Goal: Information Seeking & Learning: Learn about a topic

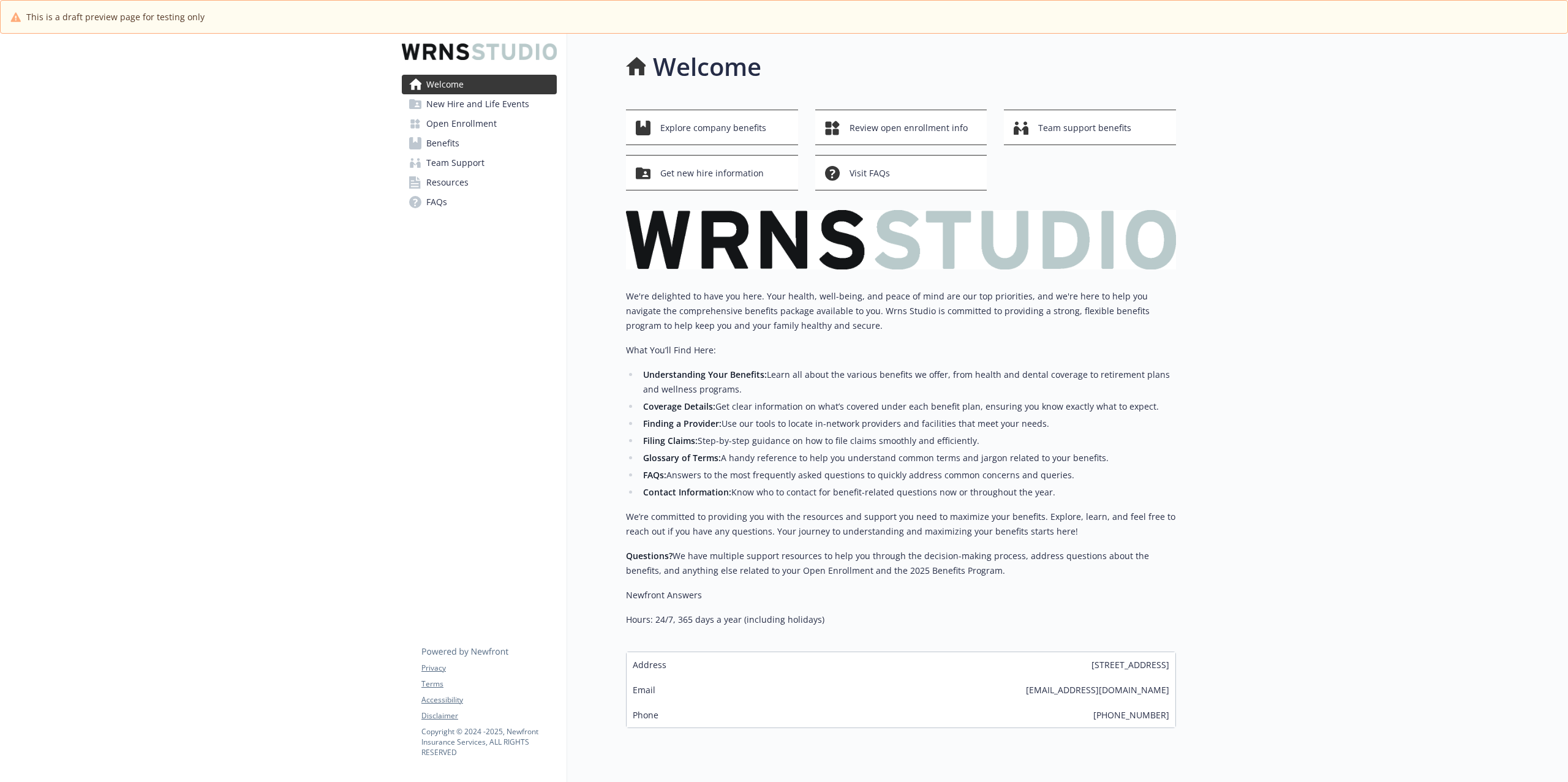
click at [467, 127] on span "Open Enrollment" at bounding box center [461, 124] width 70 height 20
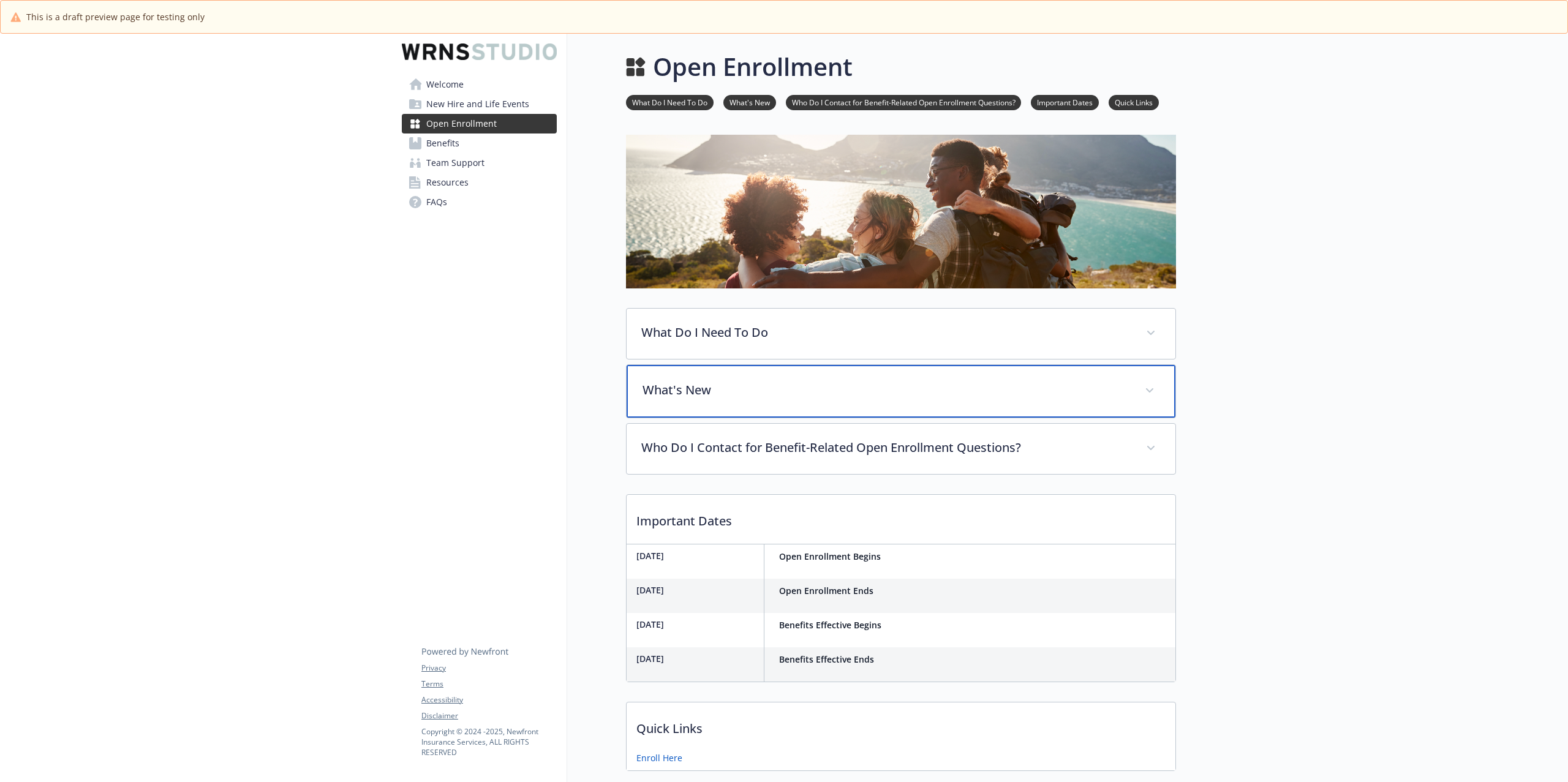
click at [963, 397] on p "What's New" at bounding box center [886, 390] width 488 height 18
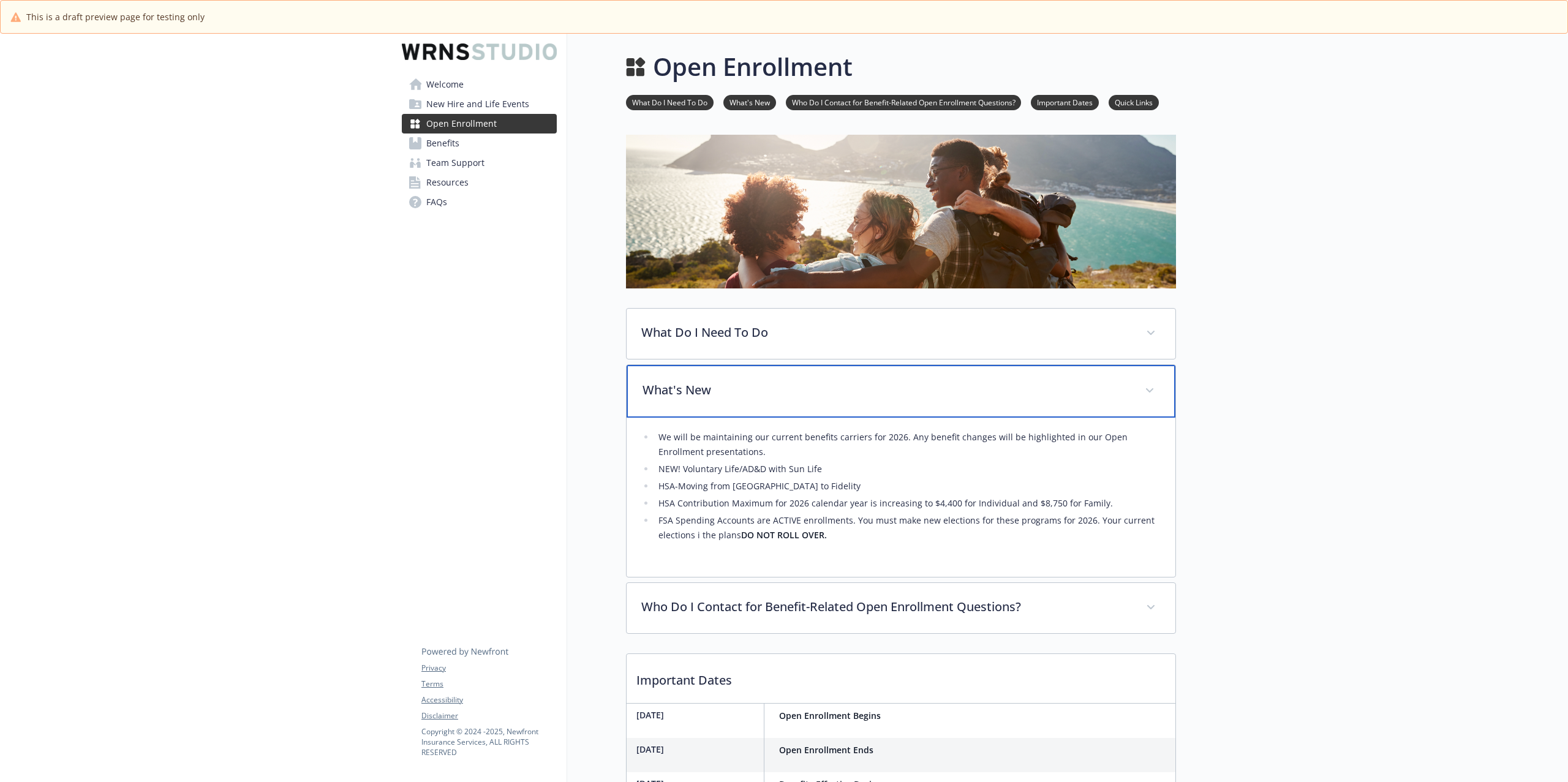
click at [963, 397] on p "What's New" at bounding box center [886, 390] width 488 height 18
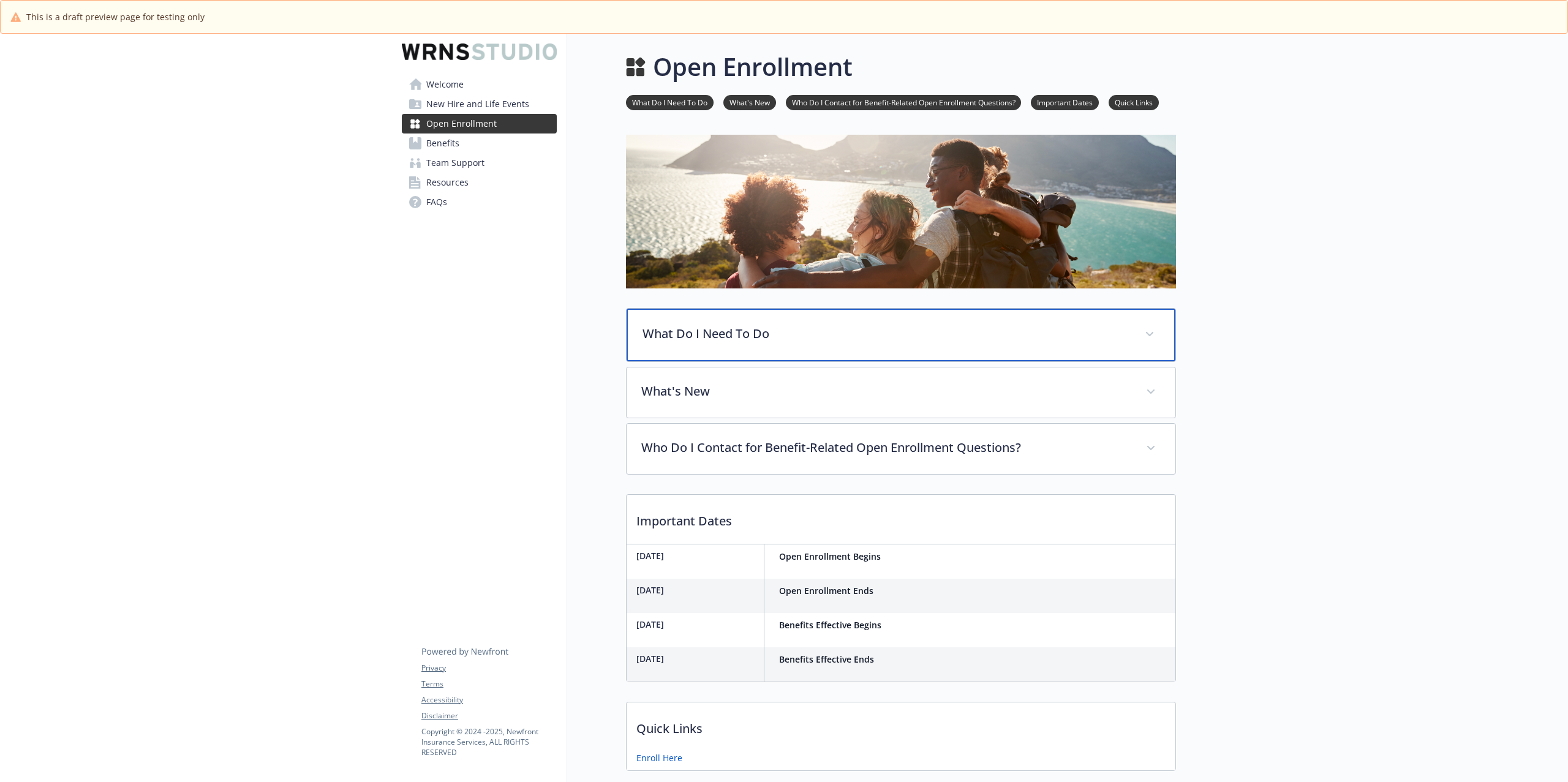
click at [936, 340] on p "What Do I Need To Do" at bounding box center [886, 333] width 488 height 18
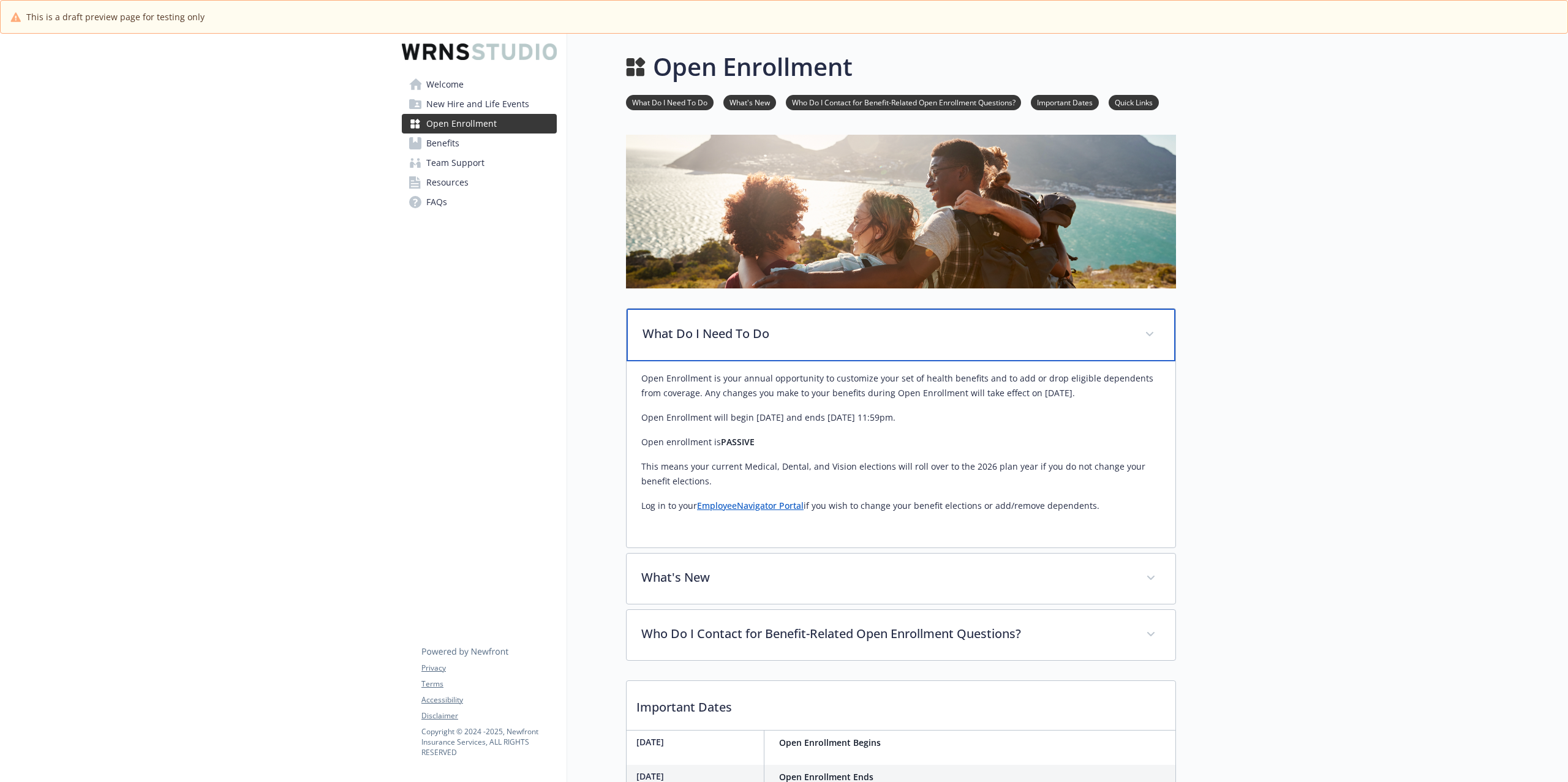
click at [936, 340] on p "What Do I Need To Do" at bounding box center [886, 333] width 488 height 18
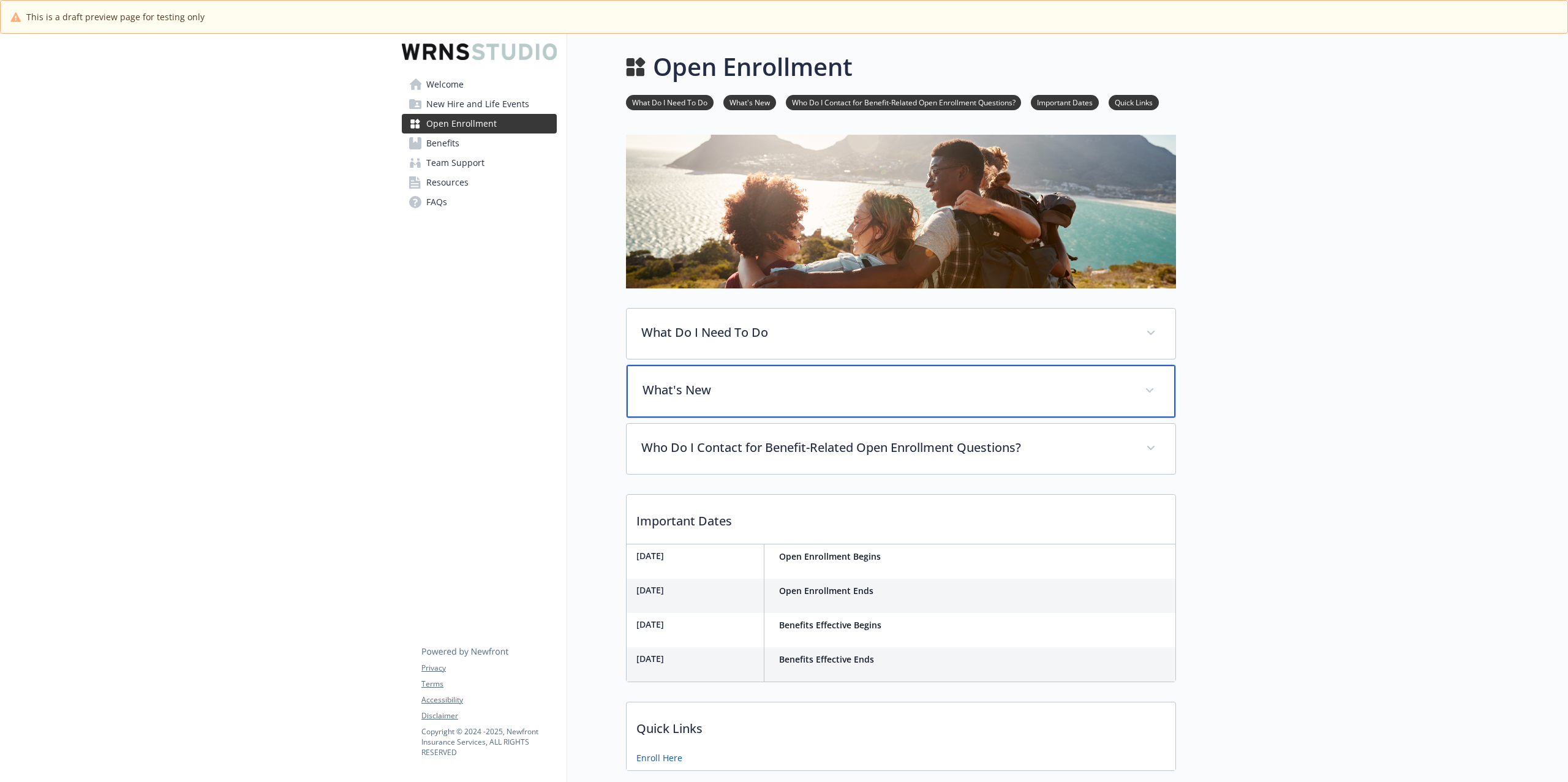
click at [873, 402] on div "What's New" at bounding box center [901, 391] width 549 height 53
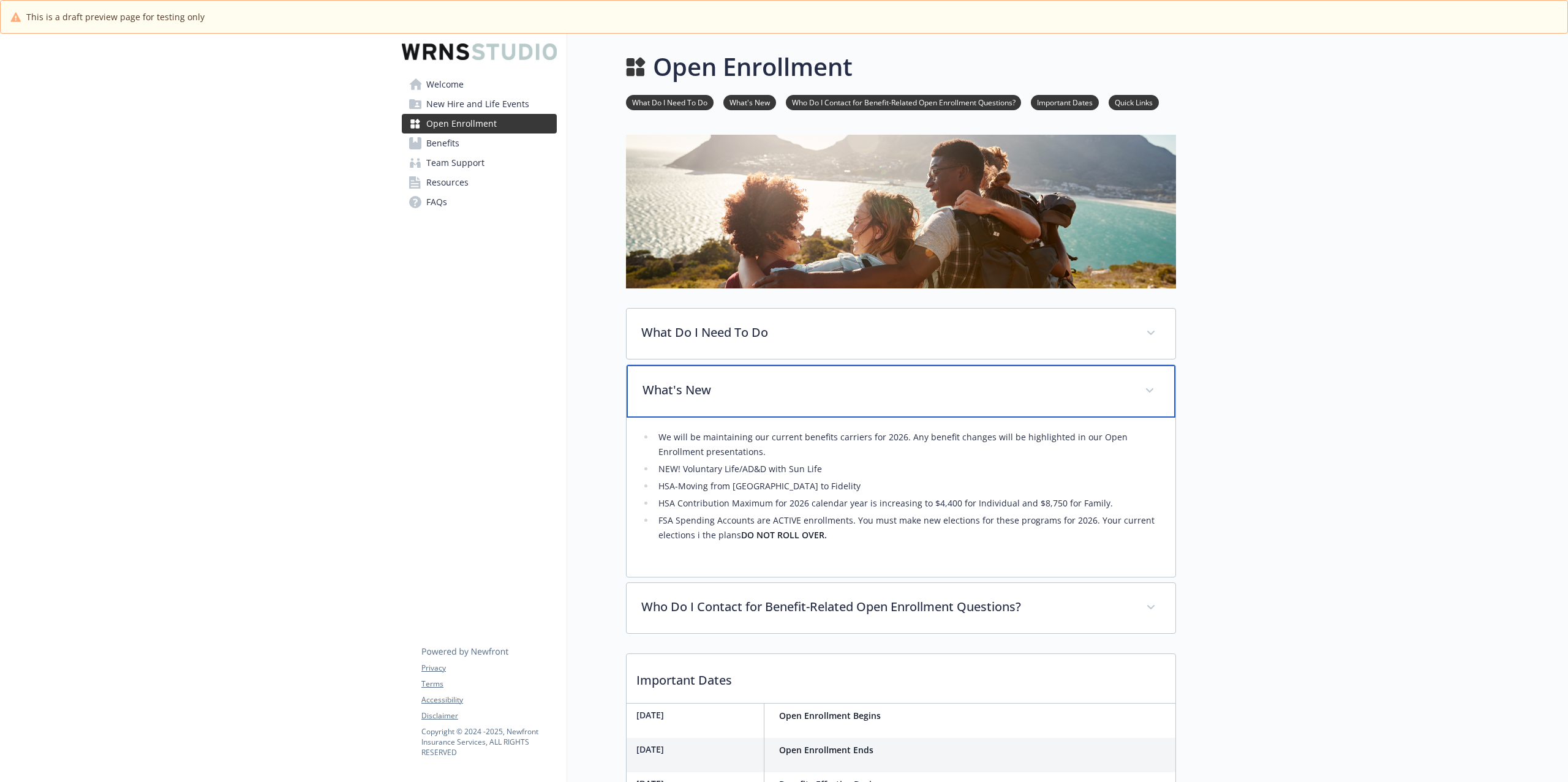
click at [873, 402] on div "What's New" at bounding box center [901, 391] width 549 height 53
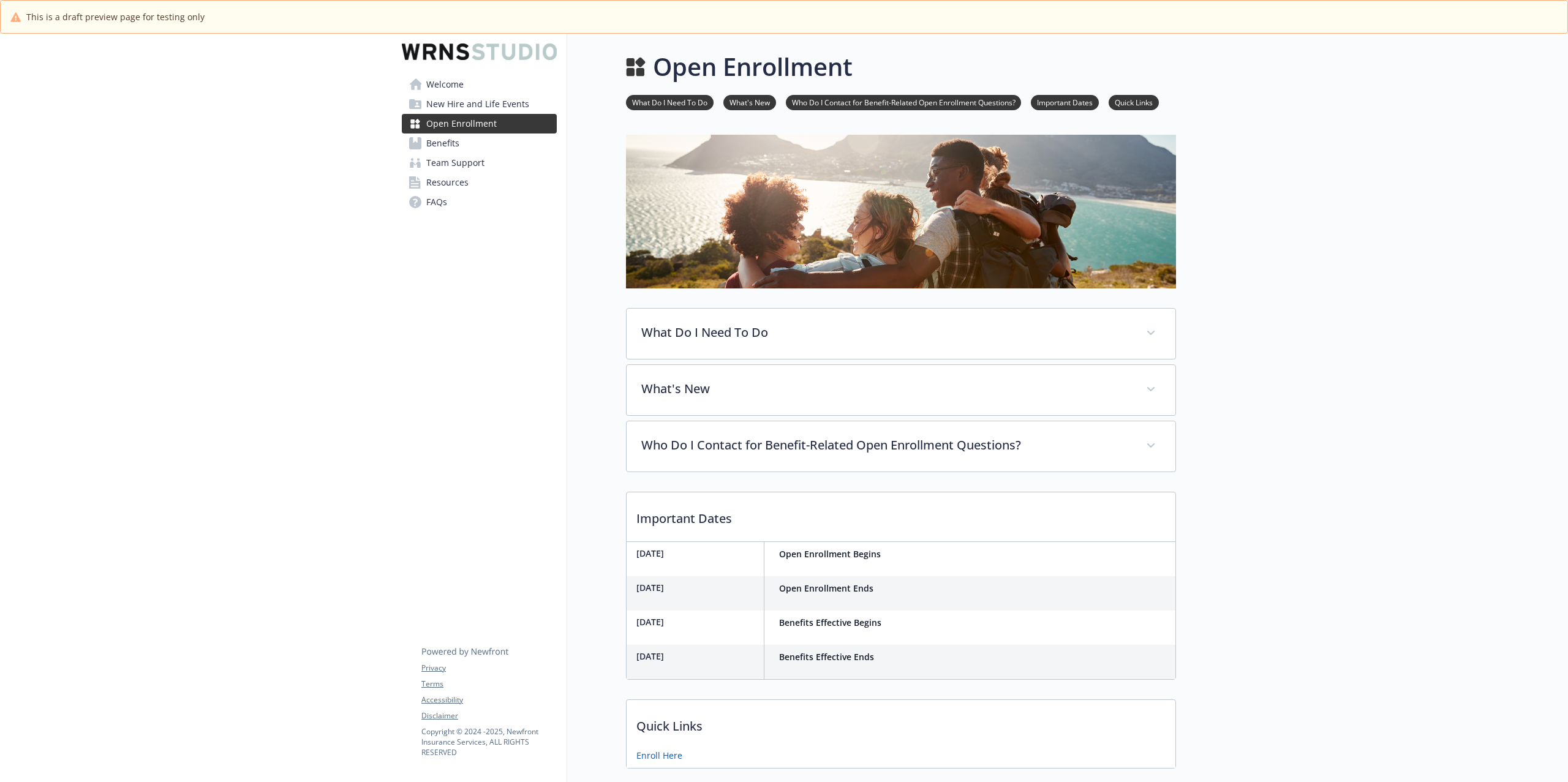
click at [457, 150] on span "Benefits" at bounding box center [443, 143] width 33 height 20
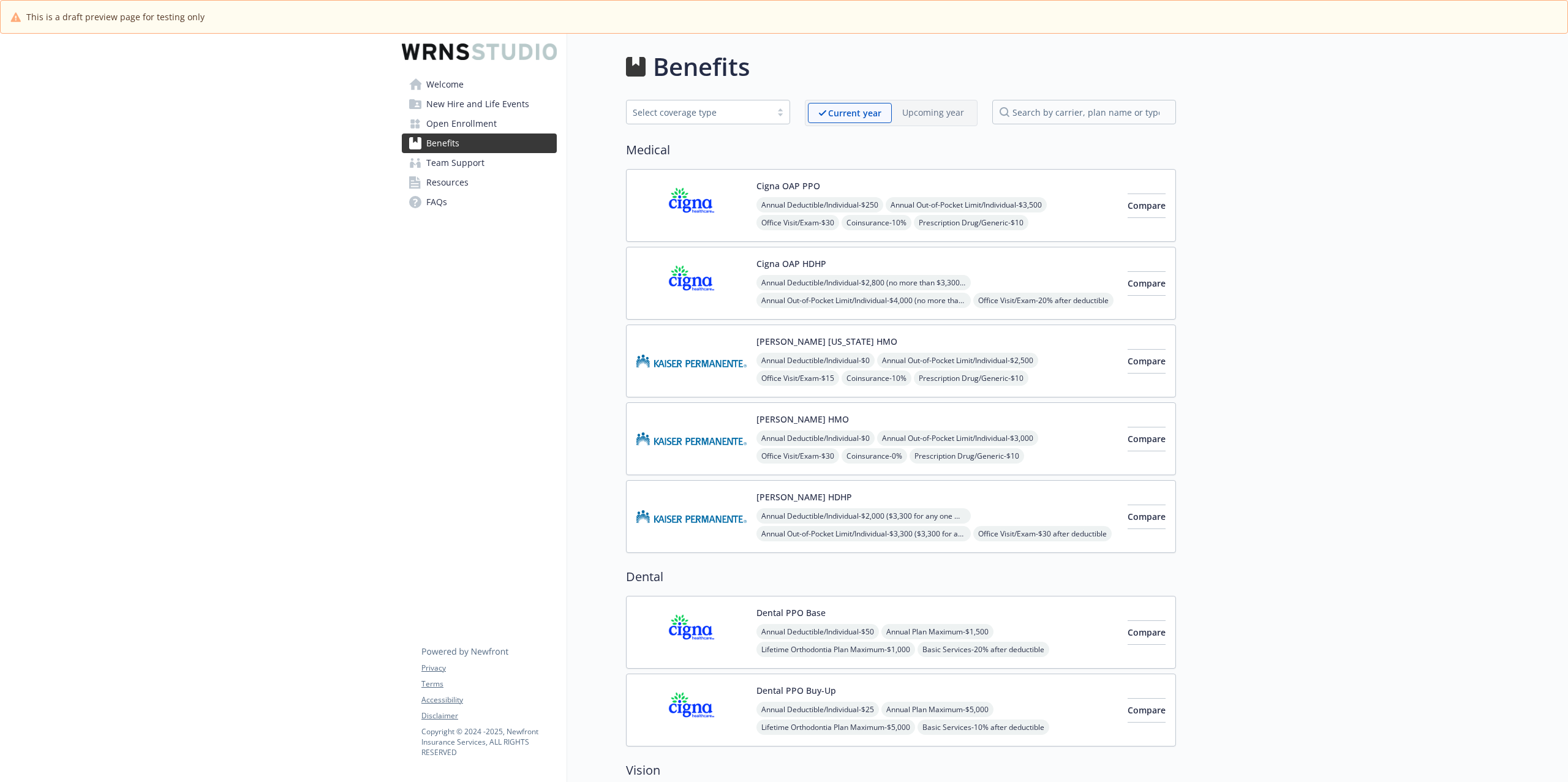
click at [480, 168] on span "Team Support" at bounding box center [455, 163] width 58 height 20
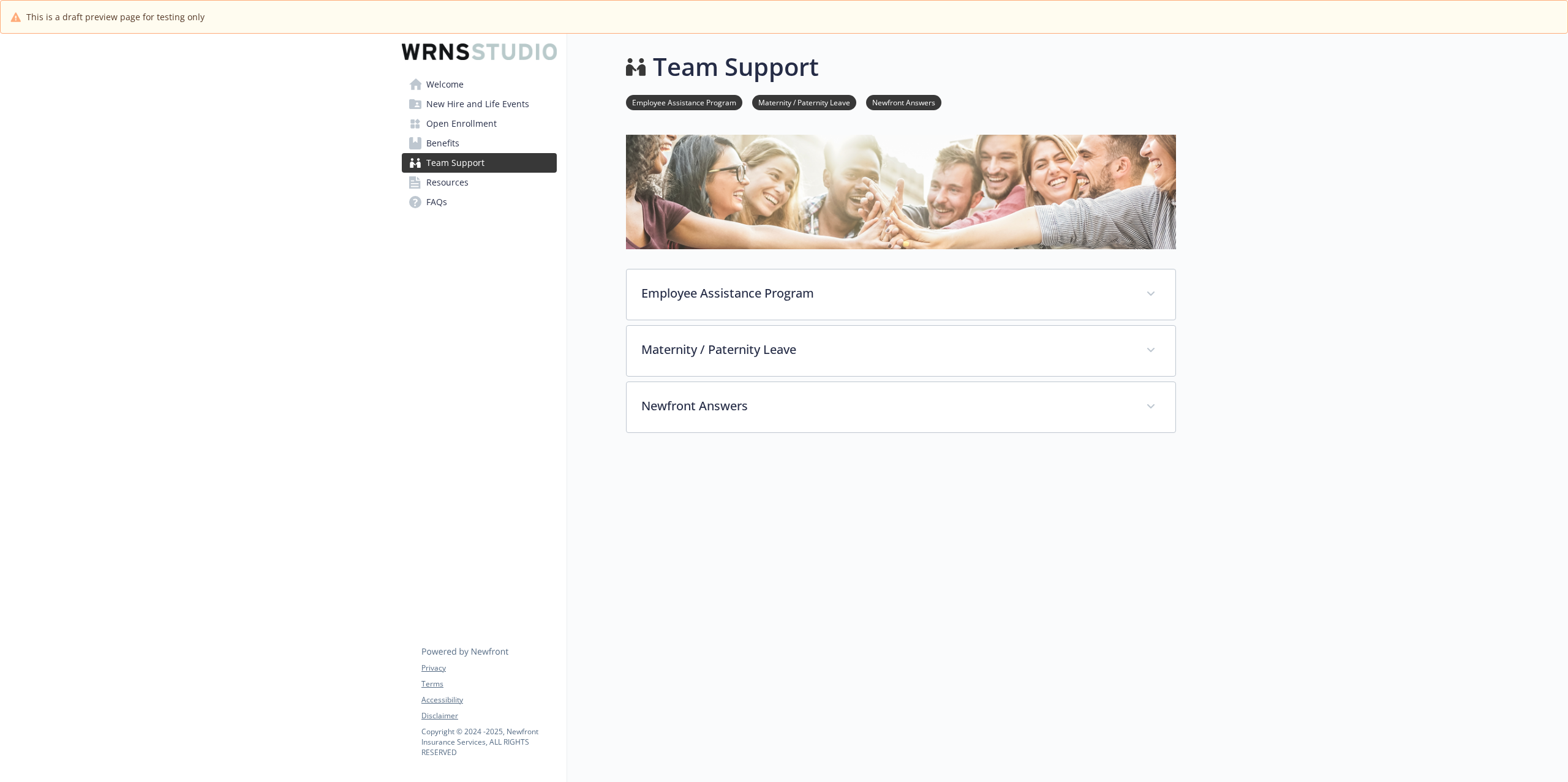
click at [467, 184] on span "Resources" at bounding box center [447, 182] width 42 height 20
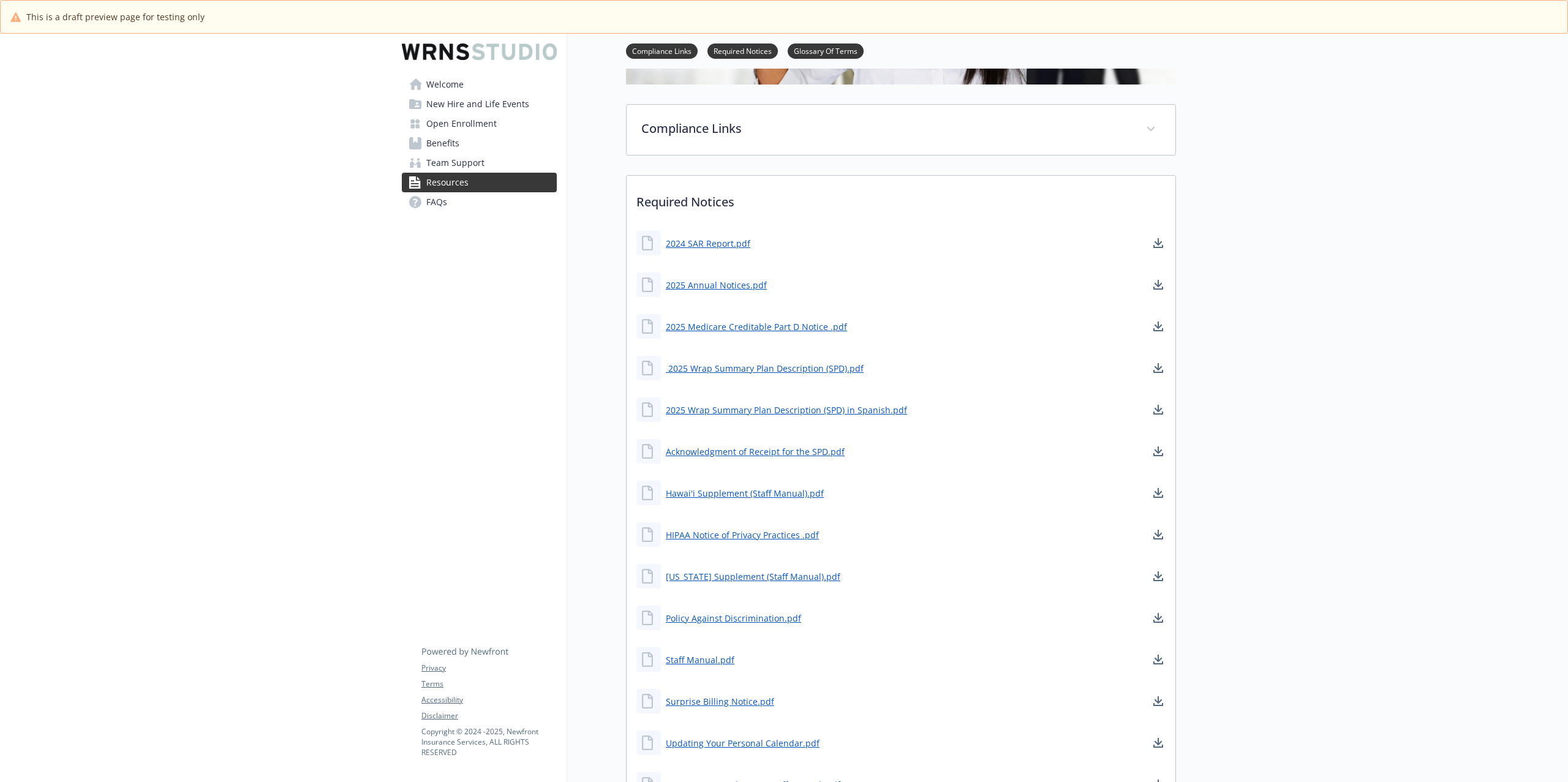
scroll to position [433, 0]
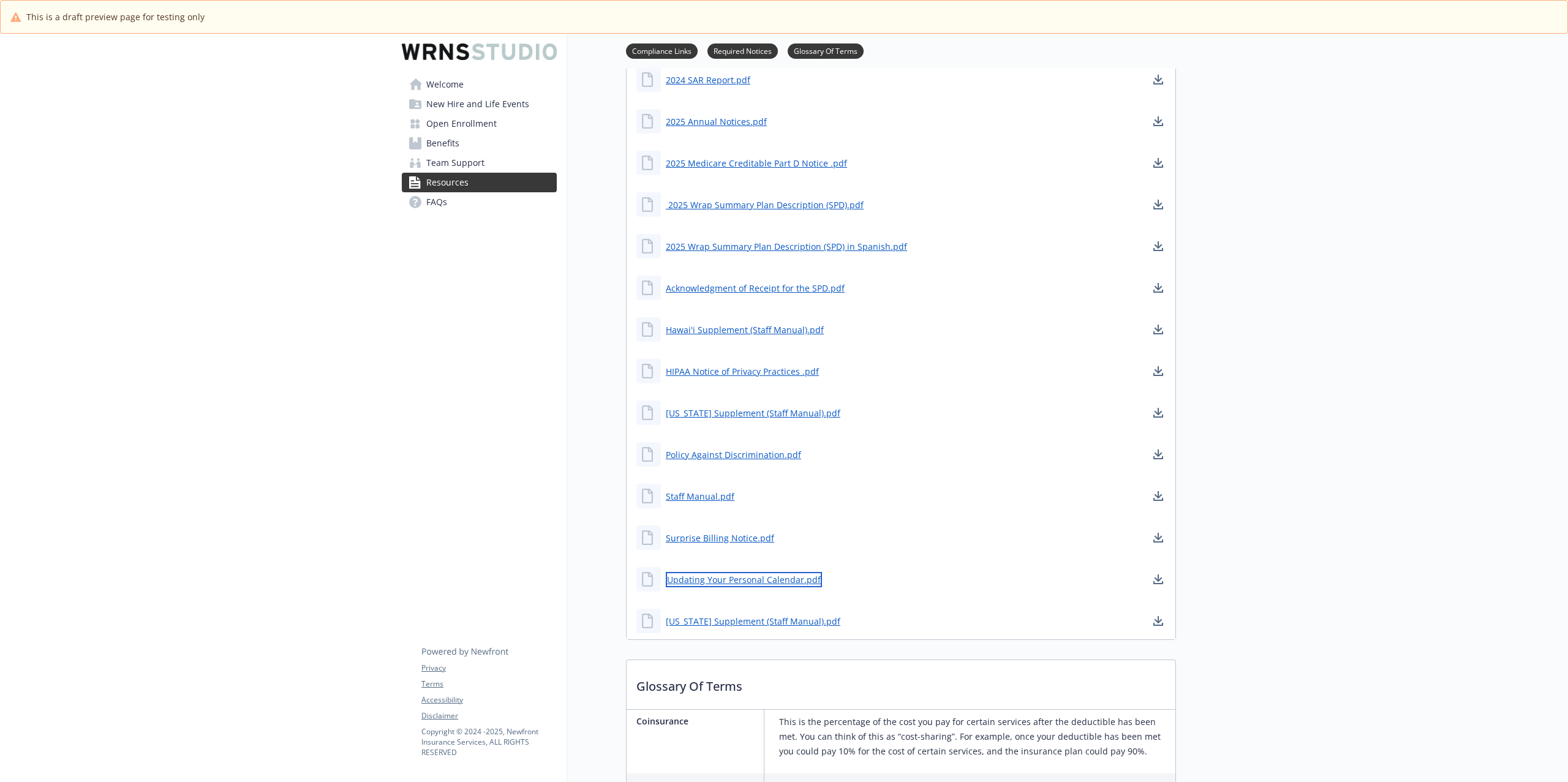
click at [772, 580] on link "Updating Your Personal Calendar.pdf" at bounding box center [744, 579] width 156 height 15
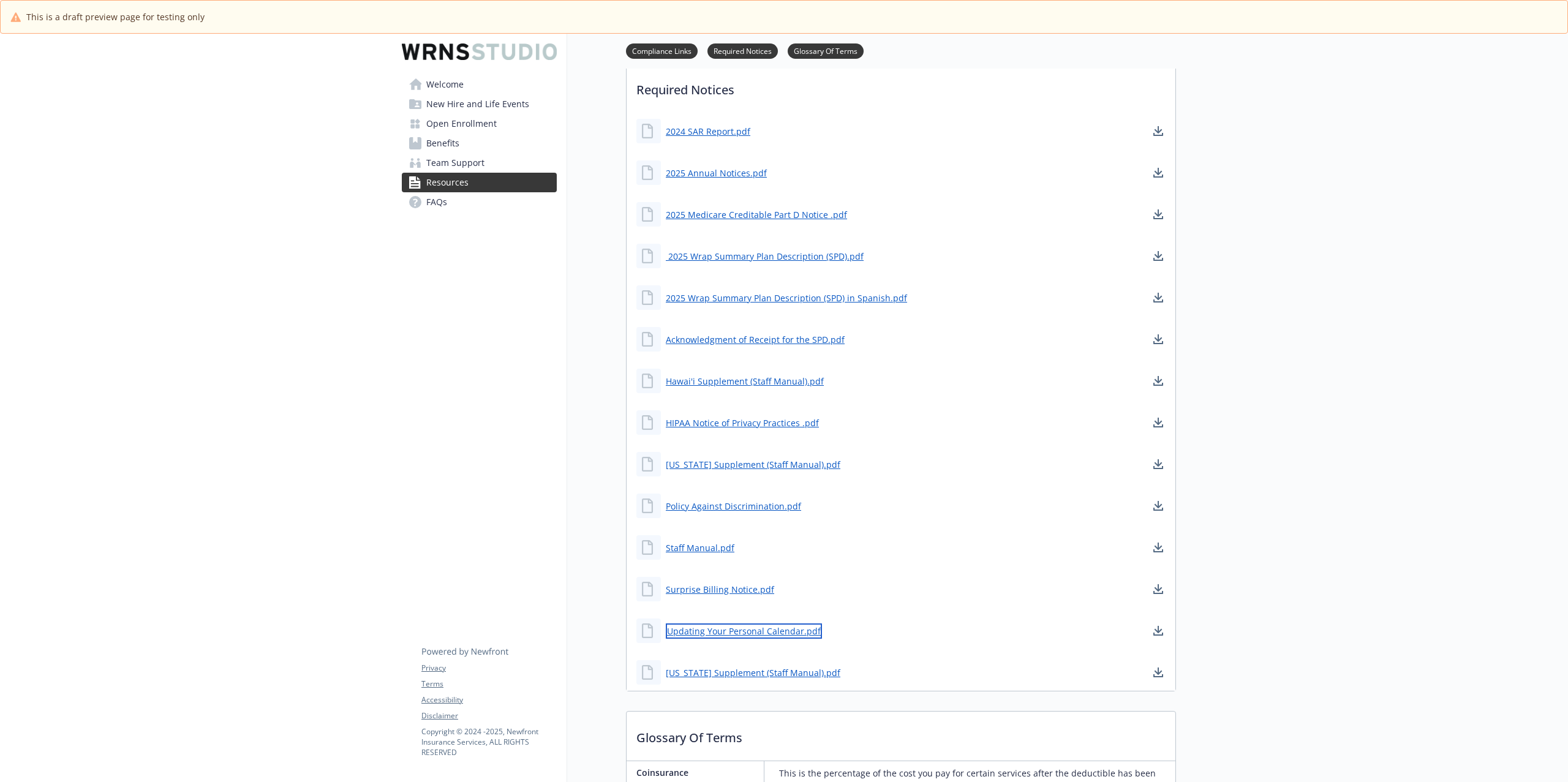
scroll to position [0, 0]
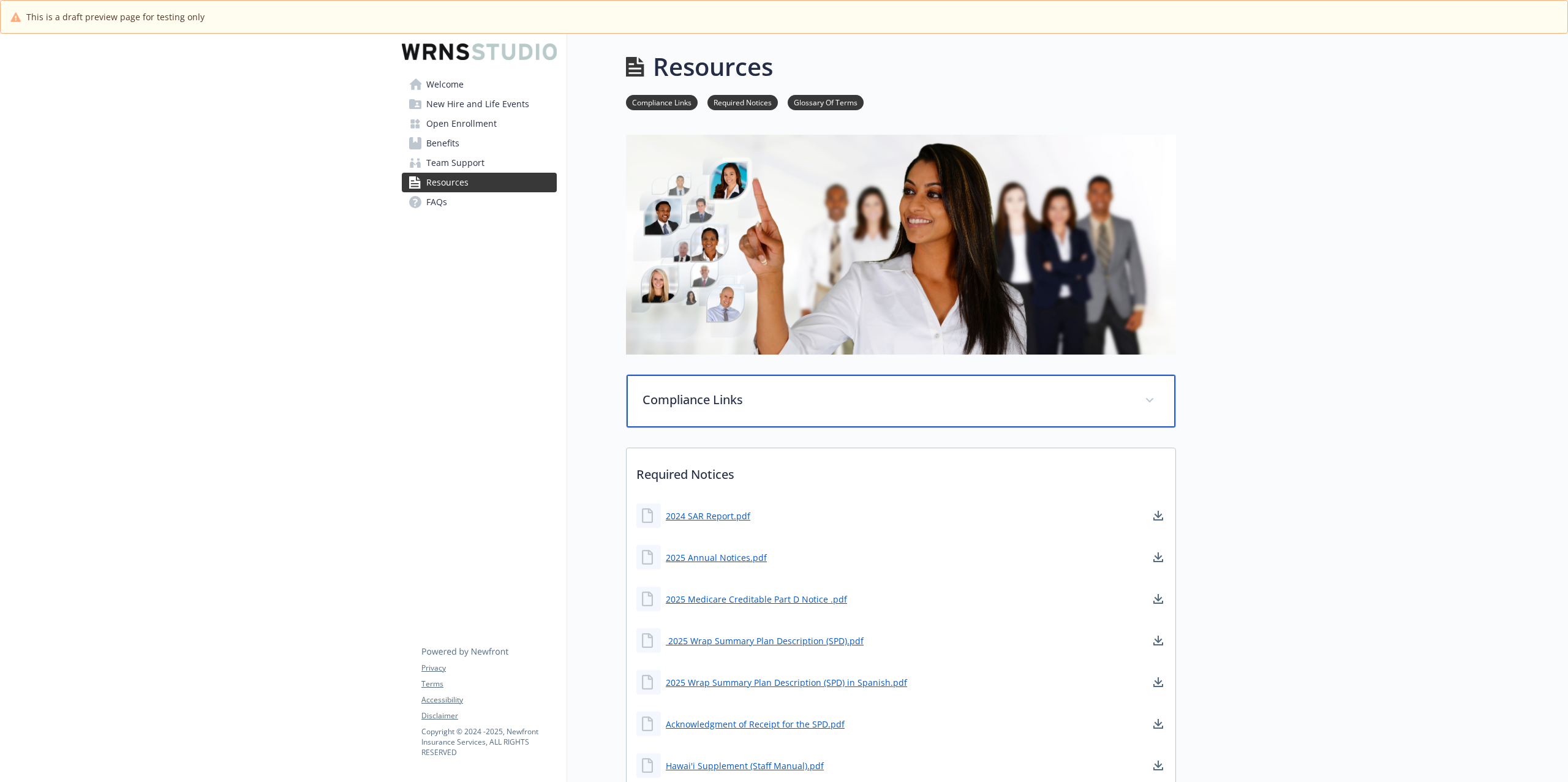
click at [788, 392] on p "Compliance Links" at bounding box center [886, 399] width 488 height 18
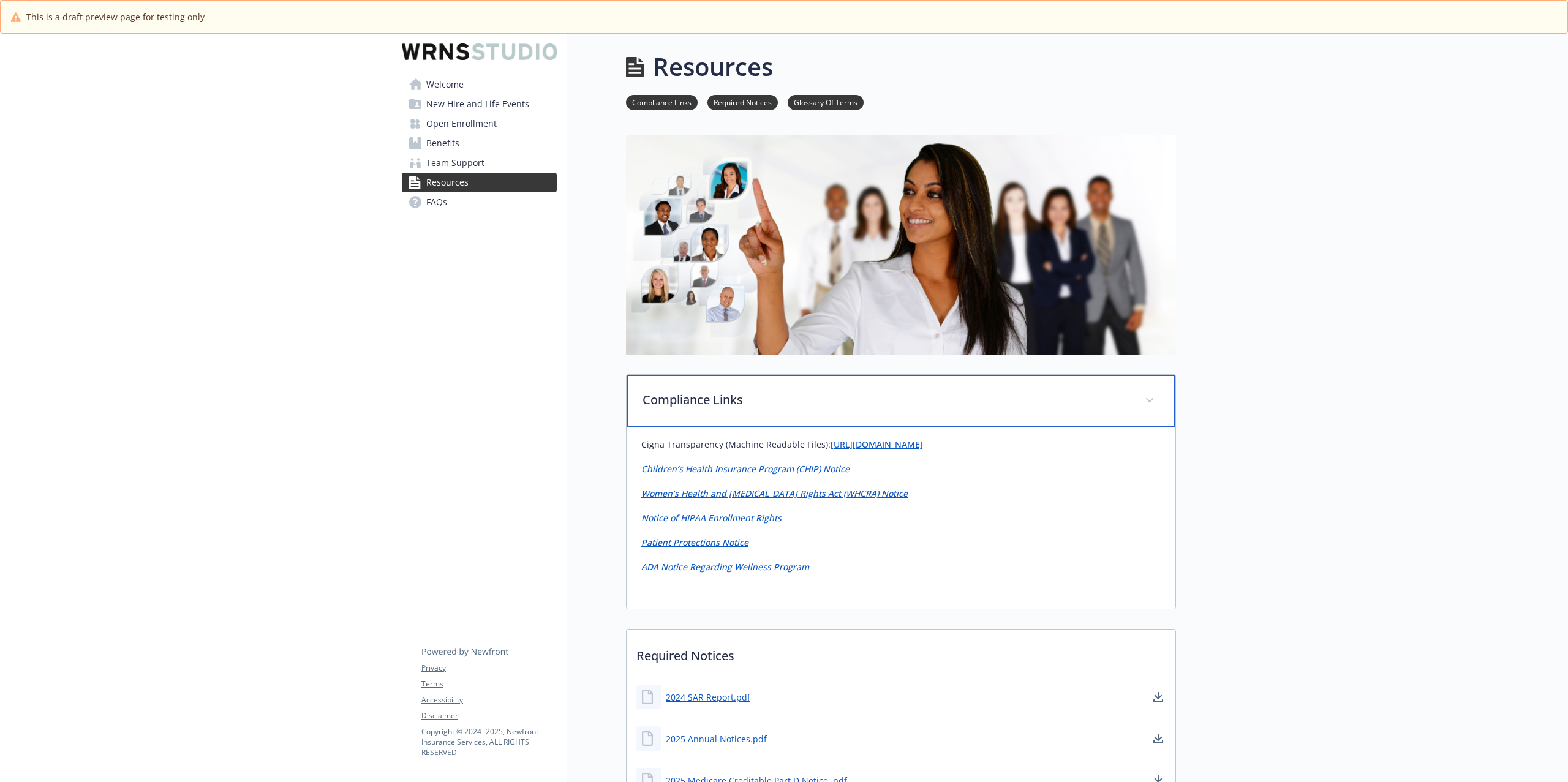
click at [788, 392] on p "Compliance Links" at bounding box center [886, 399] width 488 height 18
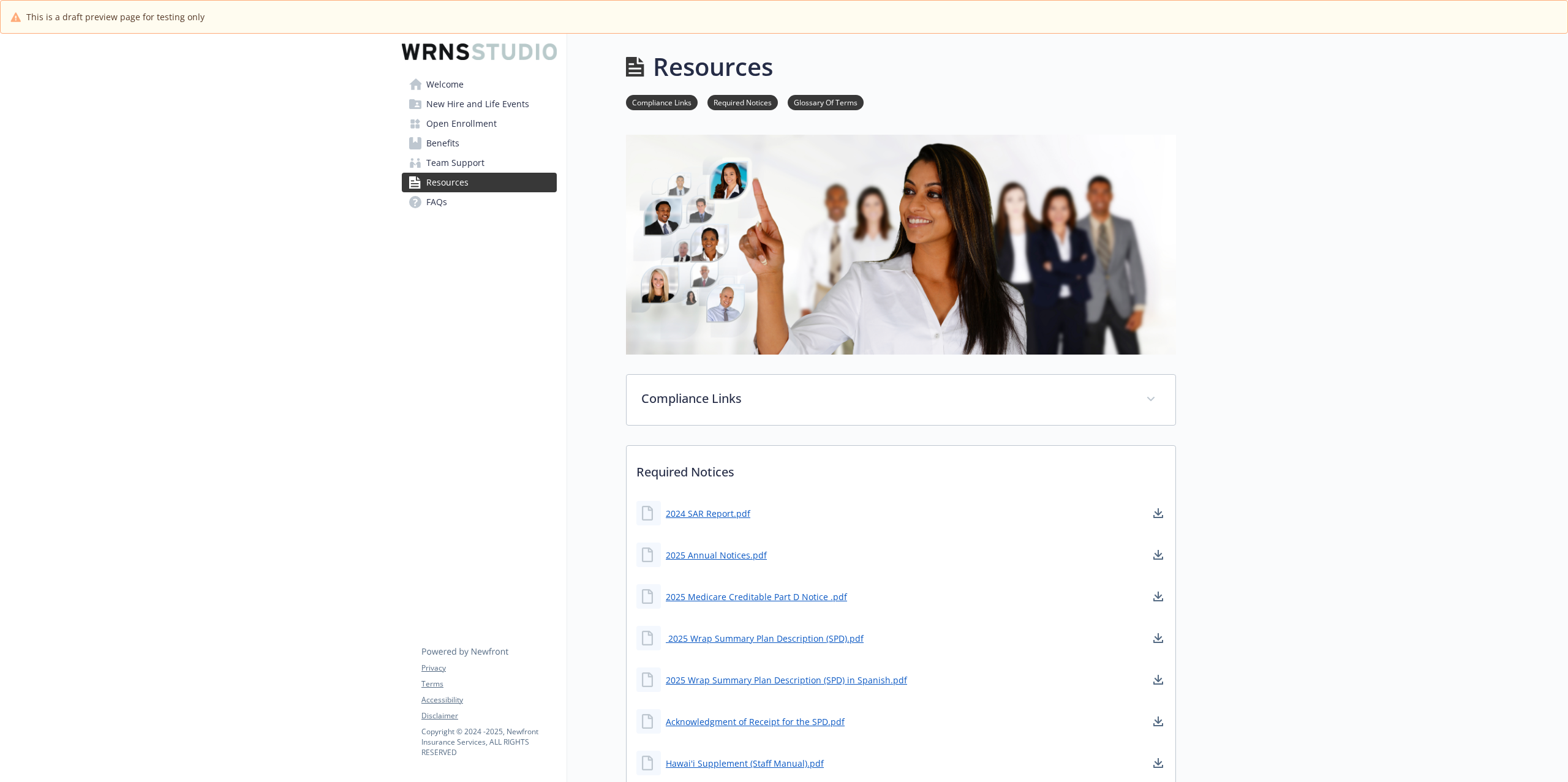
click at [456, 160] on span "Team Support" at bounding box center [455, 163] width 58 height 20
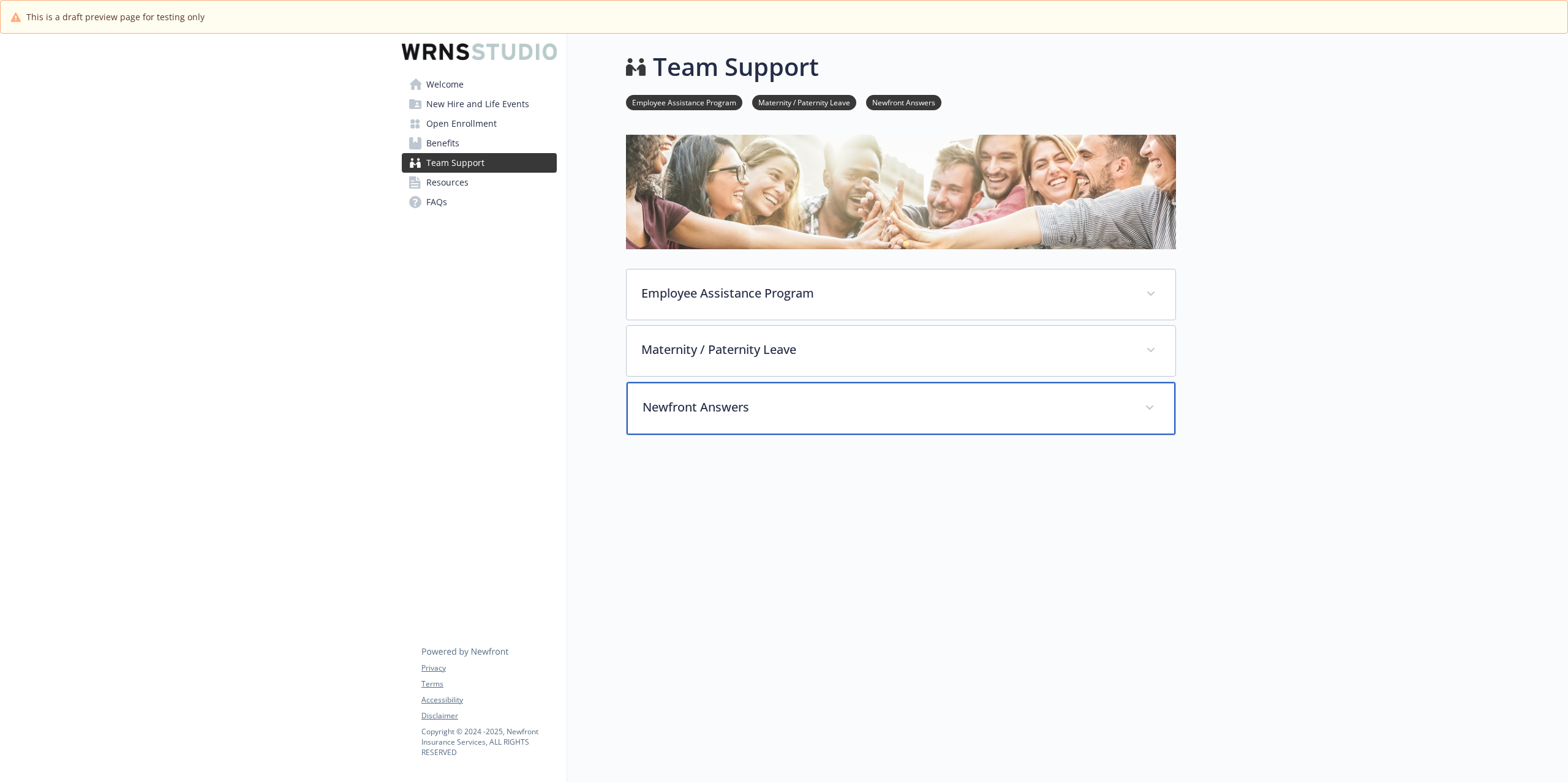
click at [741, 416] on div "Newfront Answers" at bounding box center [901, 408] width 549 height 53
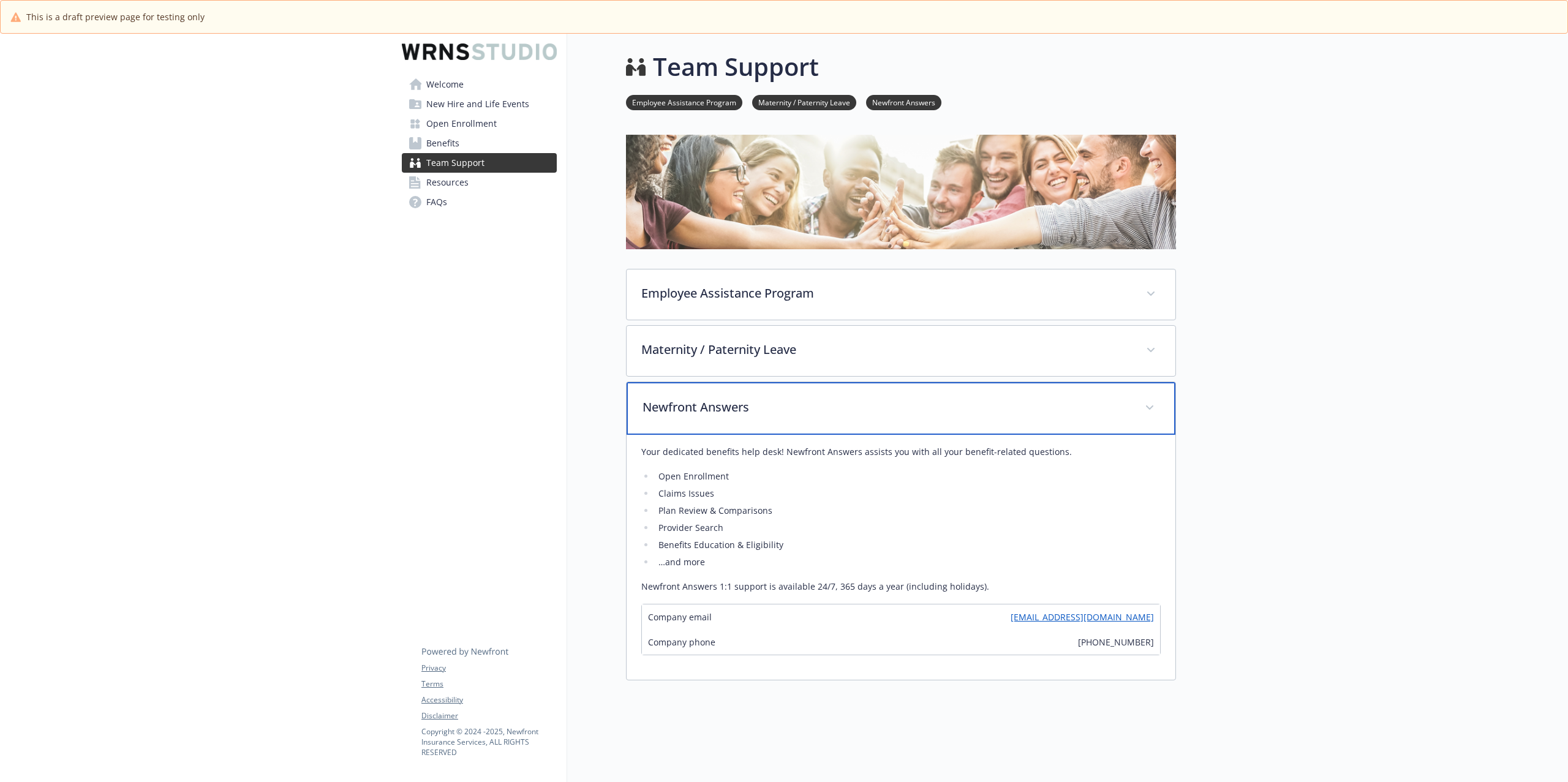
click at [743, 404] on p "Newfront Answers" at bounding box center [886, 407] width 488 height 18
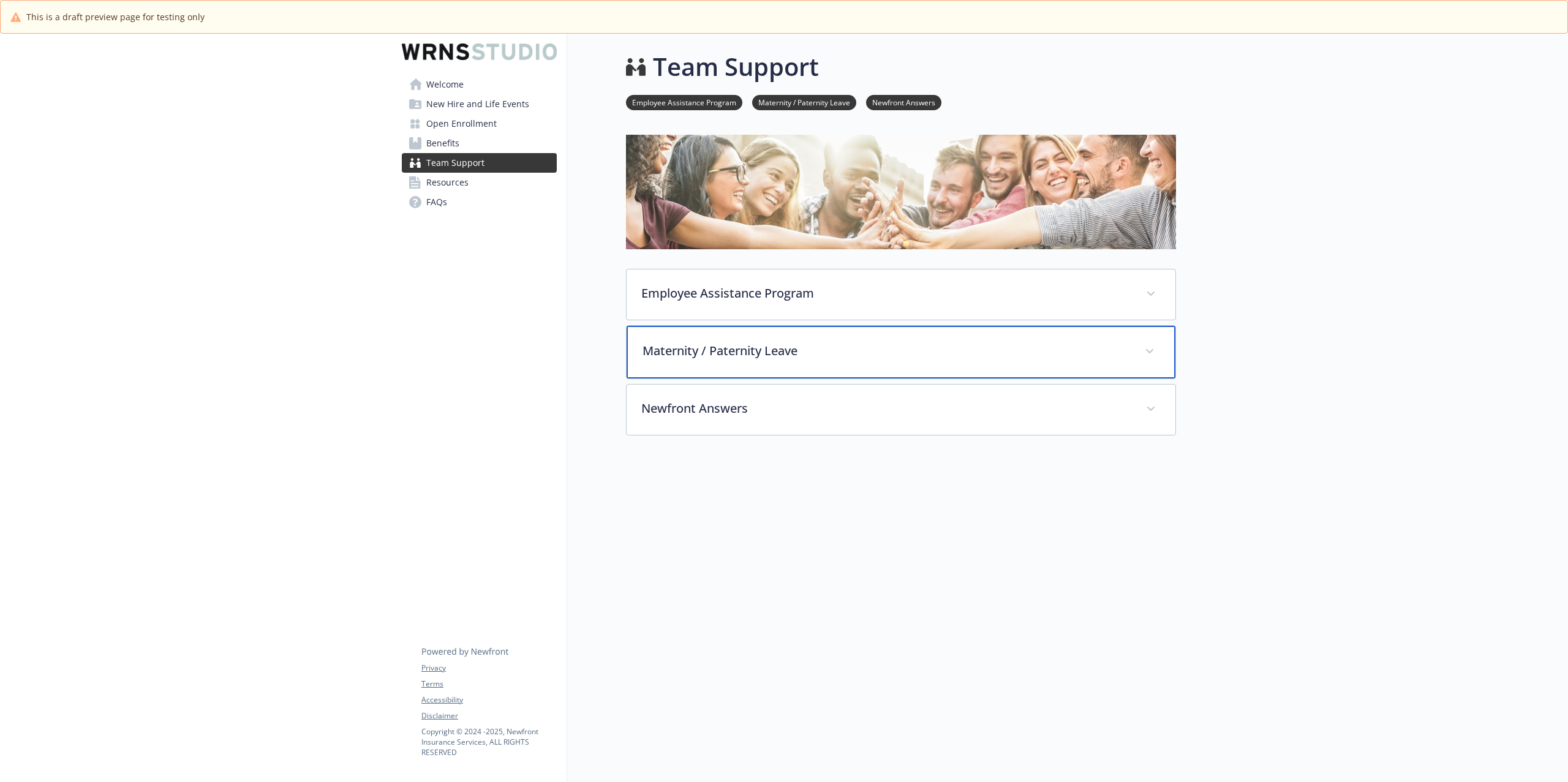
click at [743, 354] on p "Maternity / Paternity Leave" at bounding box center [886, 350] width 488 height 18
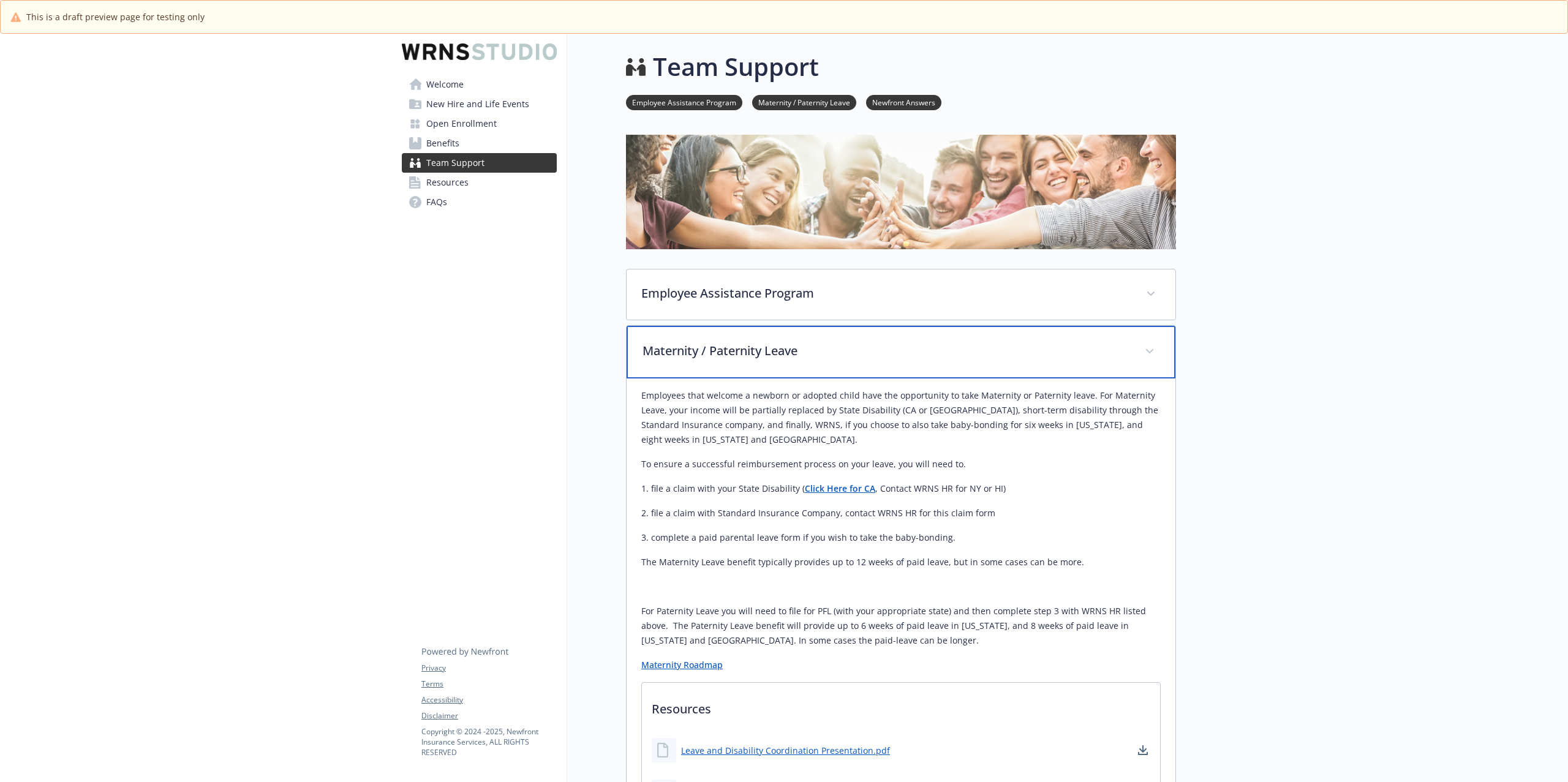
click at [743, 354] on p "Maternity / Paternity Leave" at bounding box center [886, 350] width 488 height 18
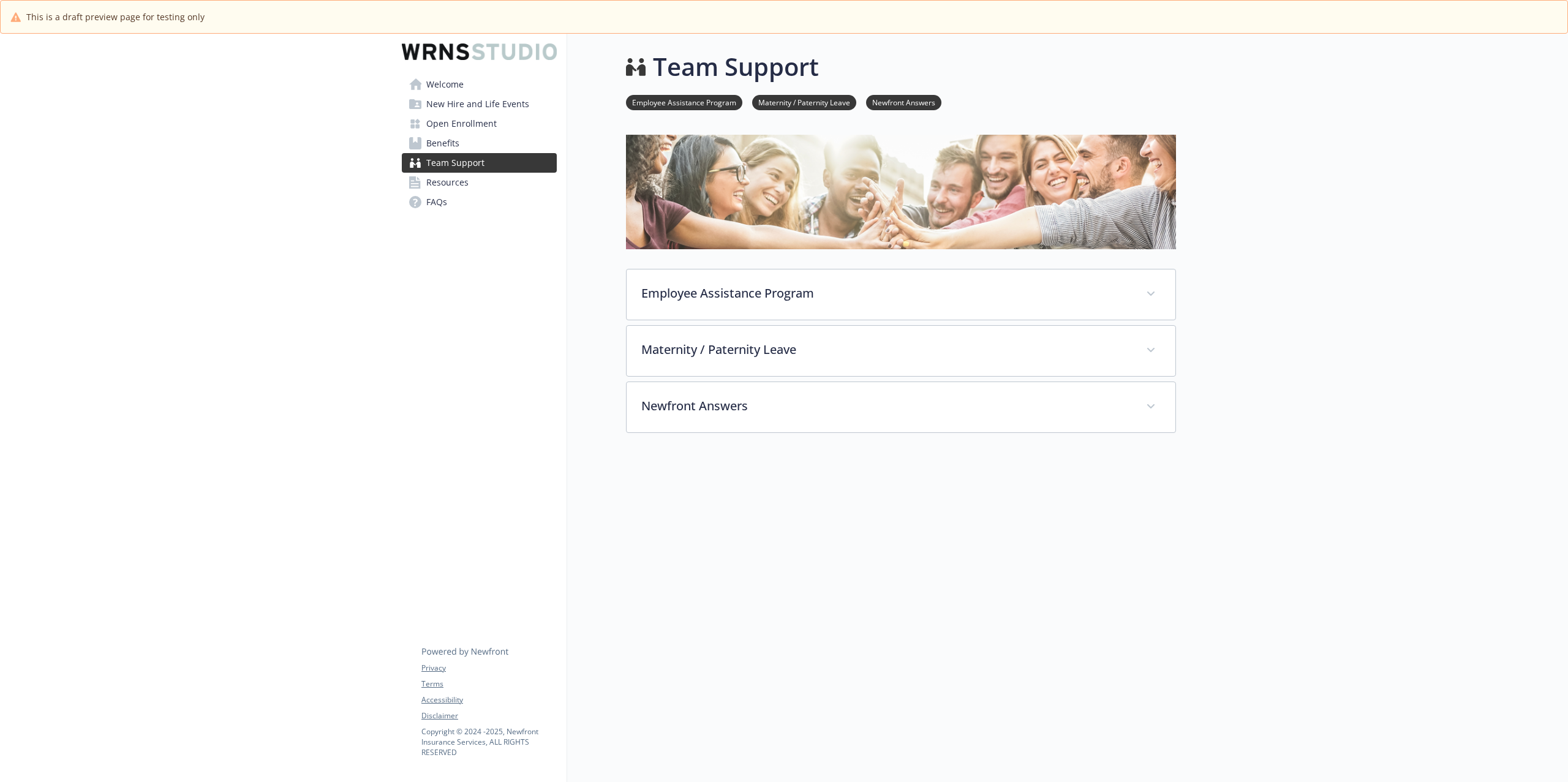
click at [491, 150] on link "Benefits" at bounding box center [479, 143] width 155 height 20
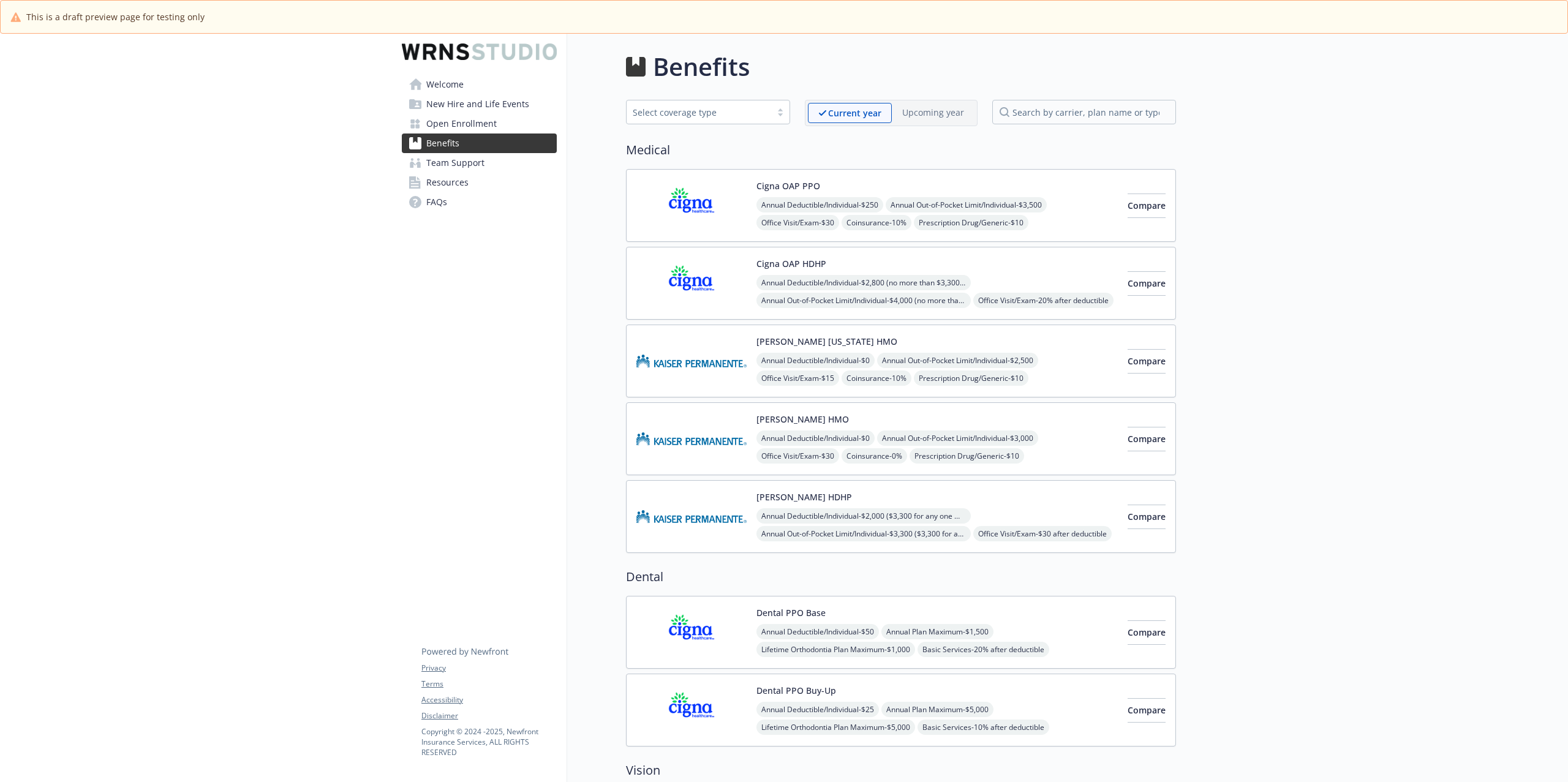
click at [496, 124] on link "Open Enrollment" at bounding box center [479, 124] width 155 height 20
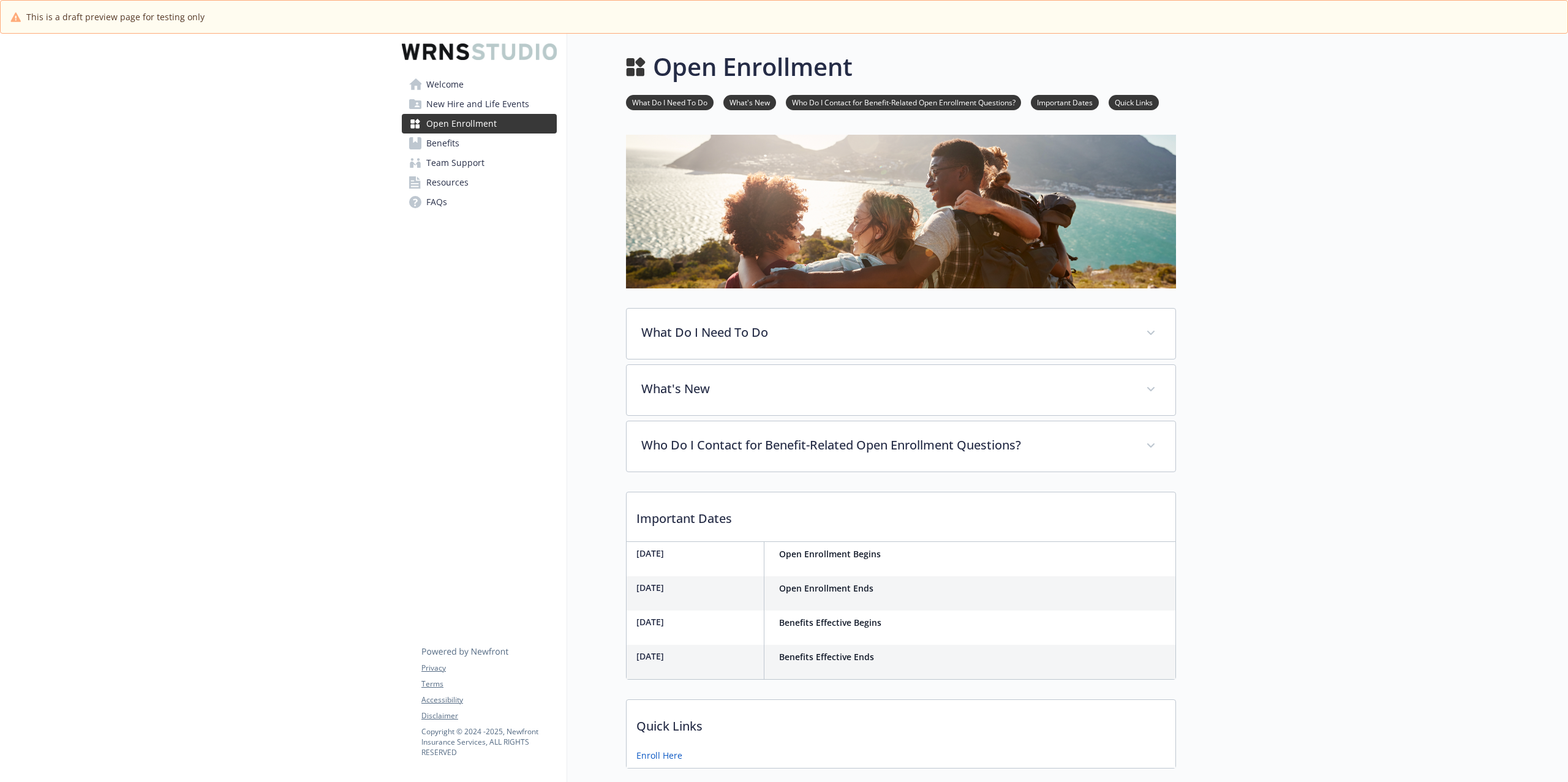
click at [468, 108] on span "New Hire and Life Events" at bounding box center [477, 104] width 103 height 20
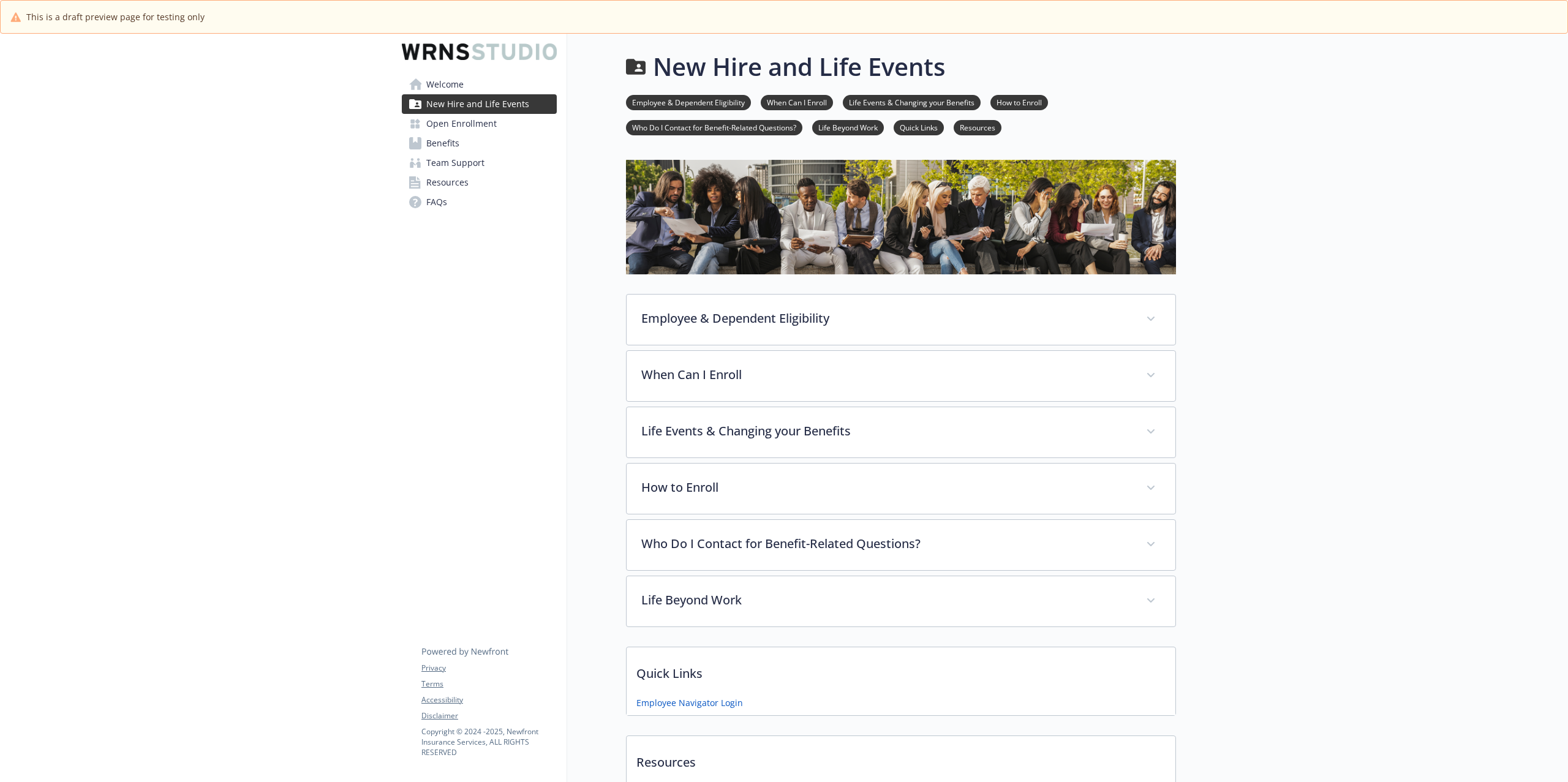
click at [458, 178] on span "Resources" at bounding box center [447, 182] width 42 height 20
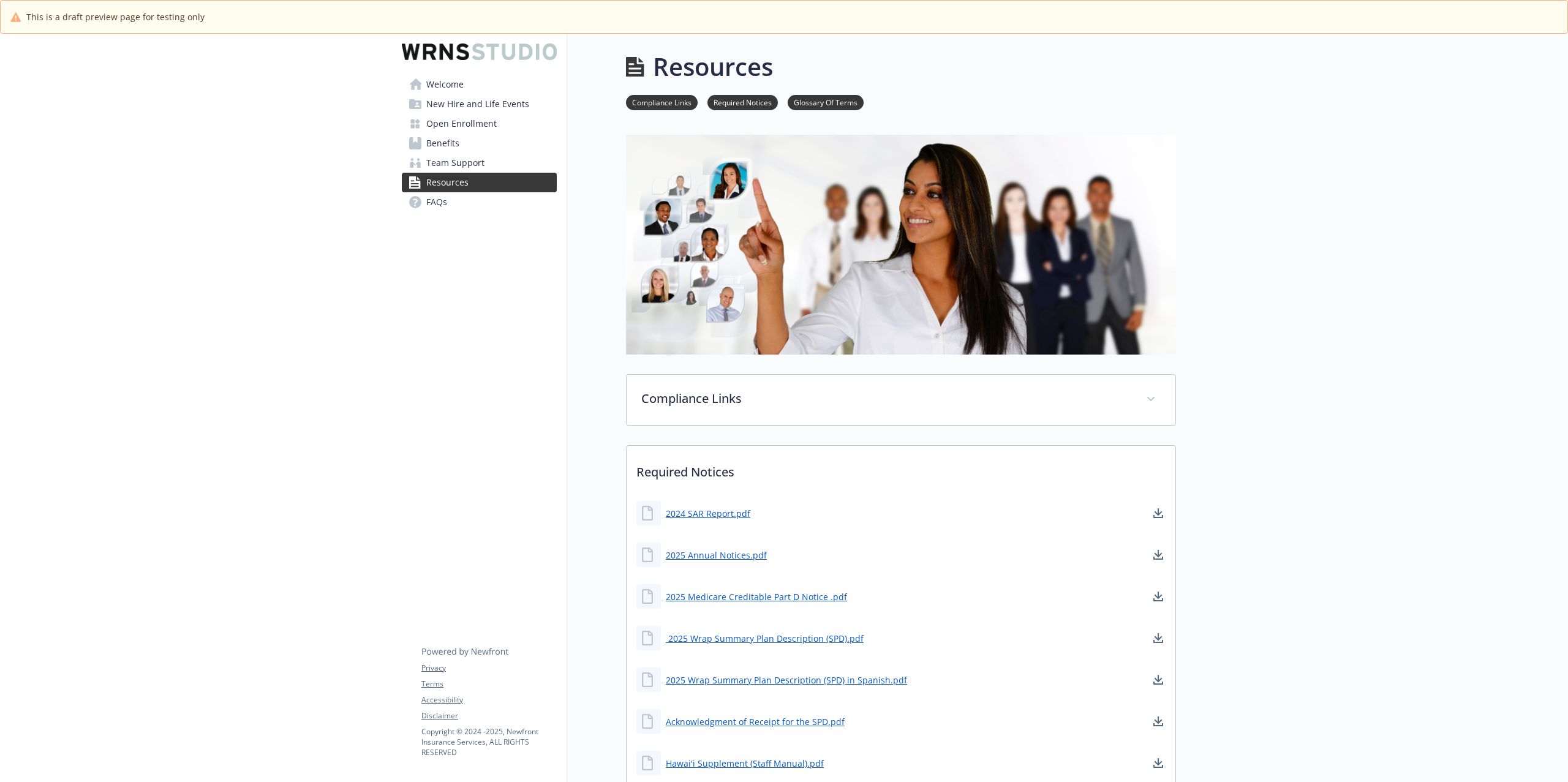
click at [468, 124] on span "Open Enrollment" at bounding box center [461, 124] width 70 height 20
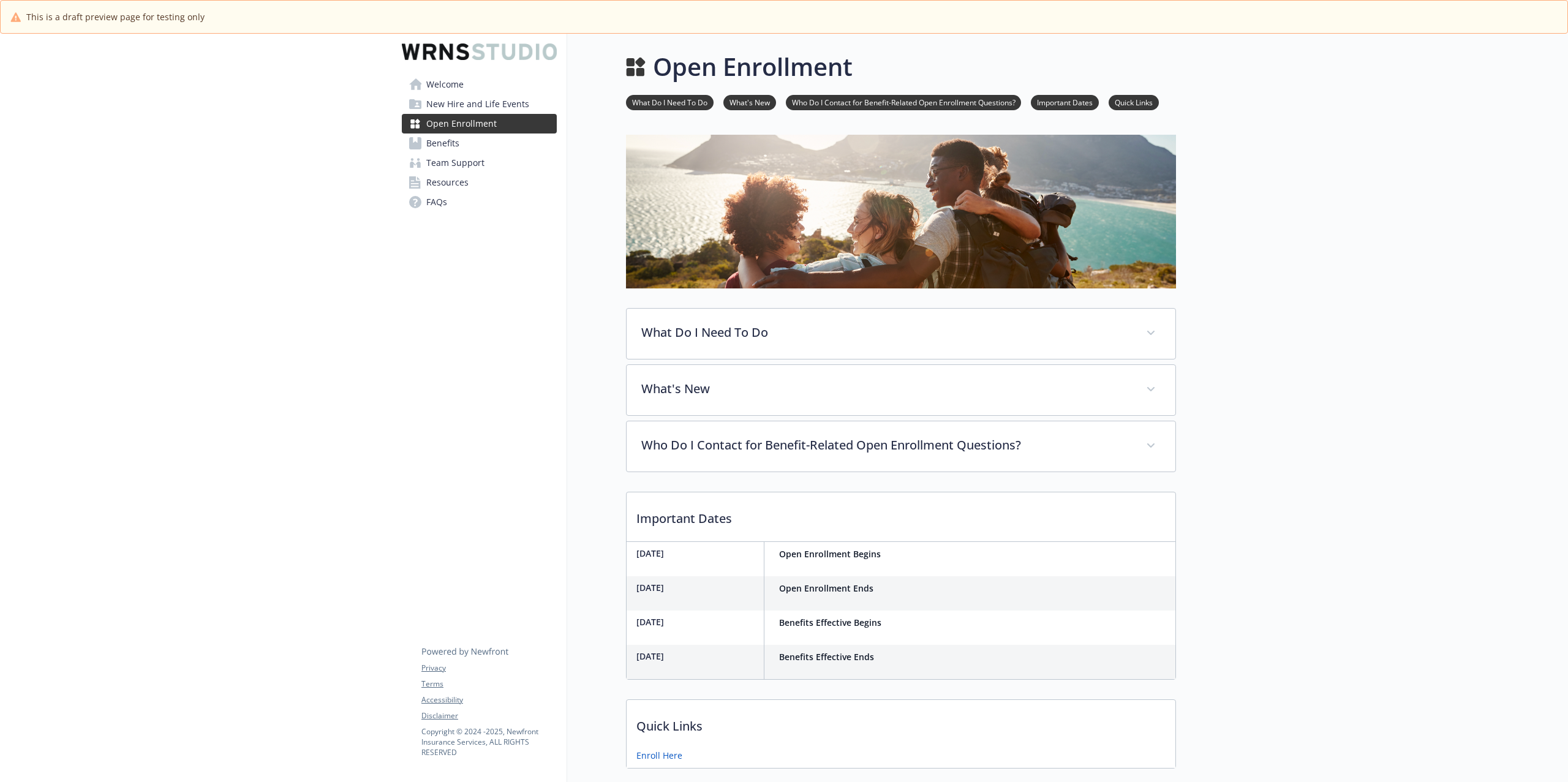
click at [464, 165] on span "Team Support" at bounding box center [455, 163] width 58 height 20
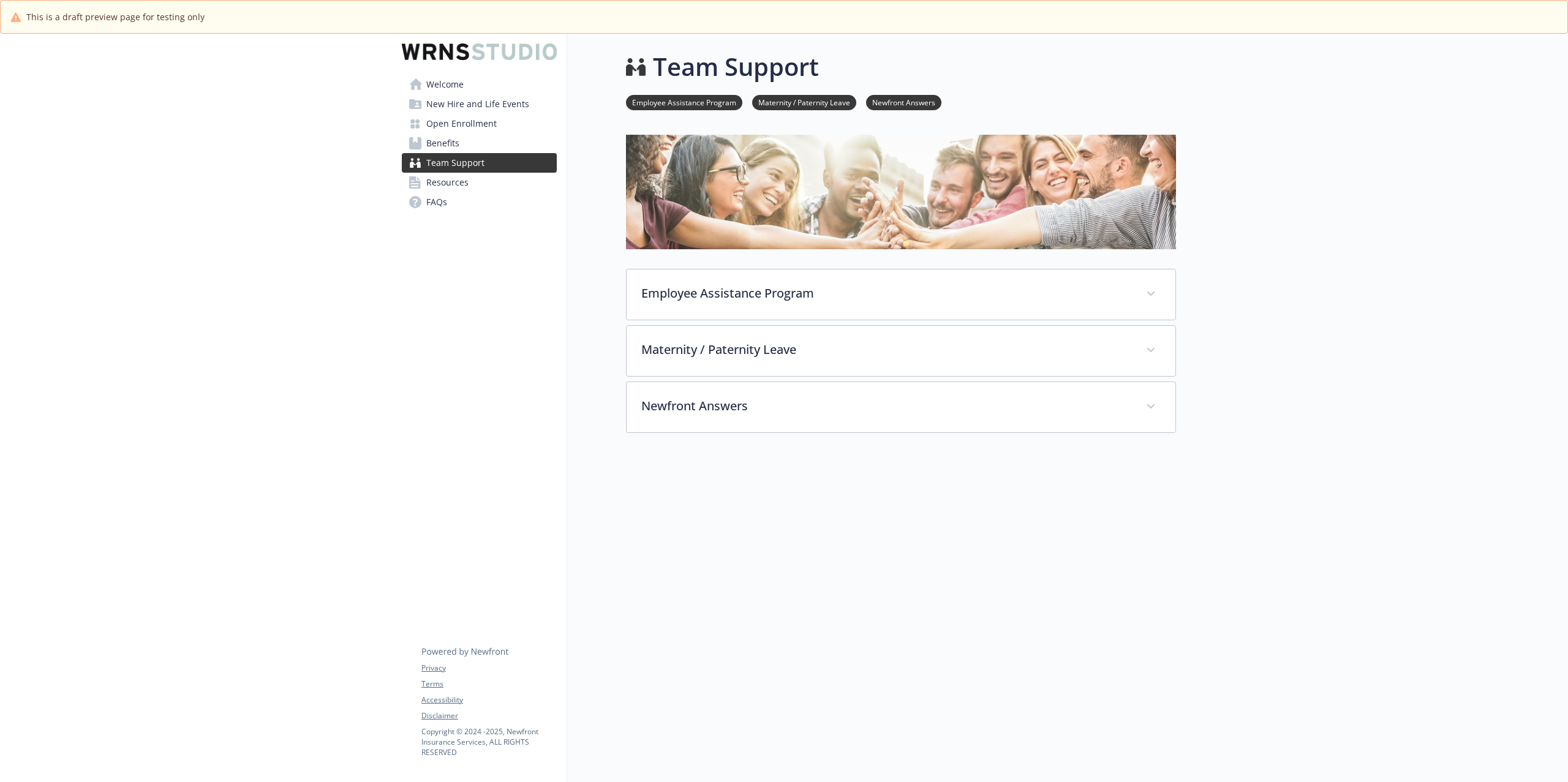
click at [464, 130] on span "Open Enrollment" at bounding box center [461, 124] width 70 height 20
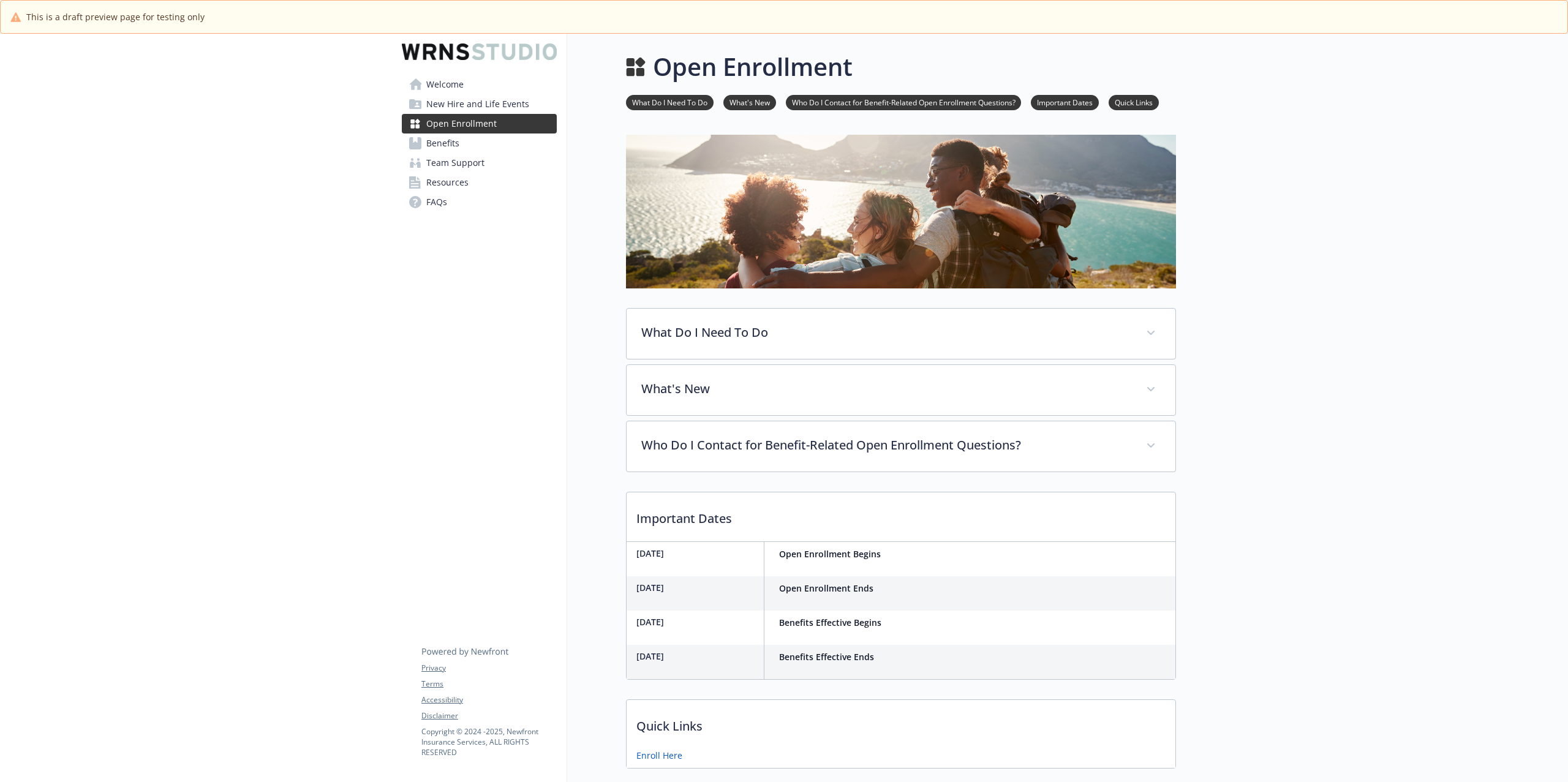
click at [459, 143] on link "Benefits" at bounding box center [479, 143] width 155 height 20
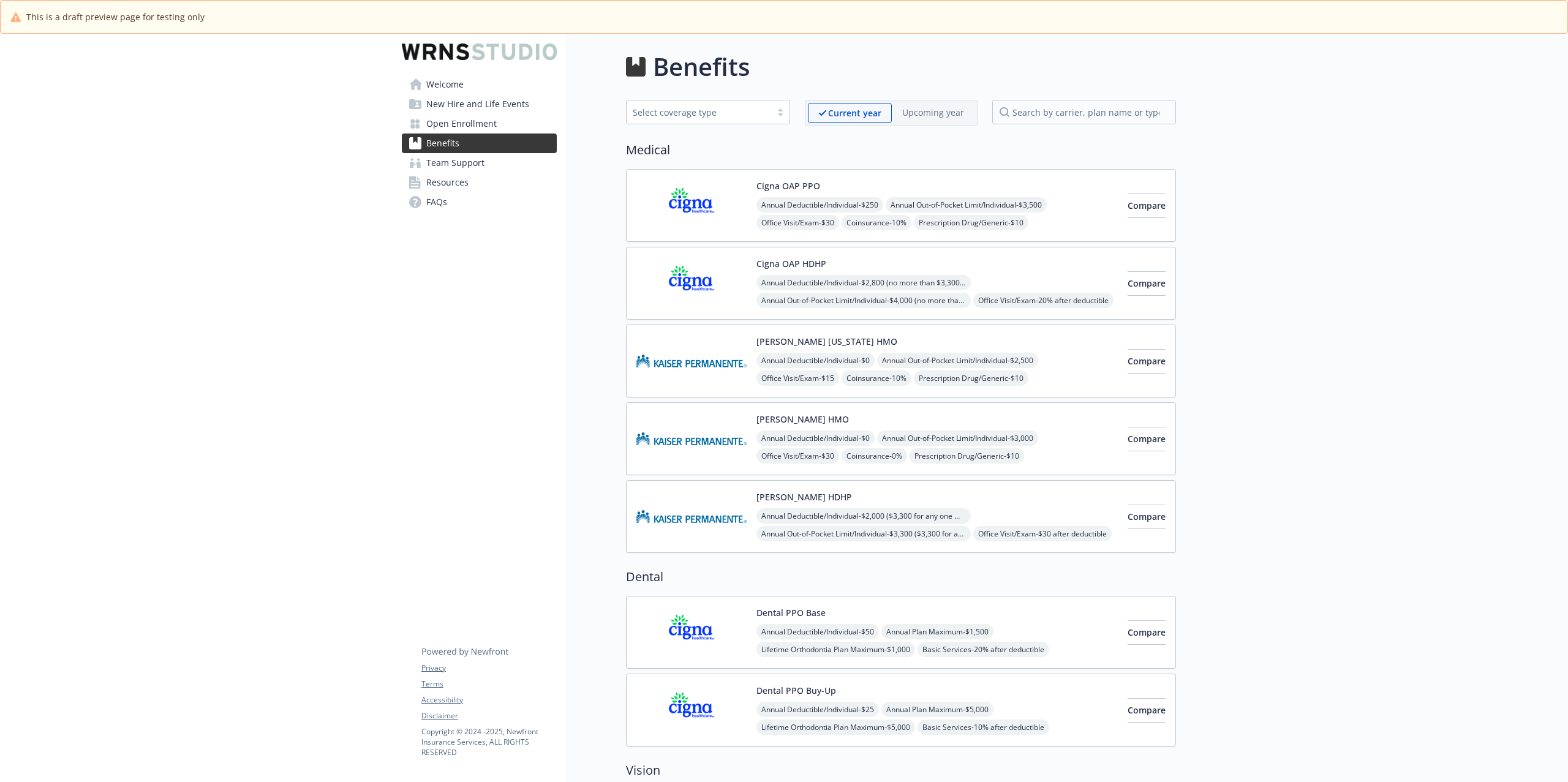
click at [443, 87] on span "Welcome" at bounding box center [444, 84] width 37 height 20
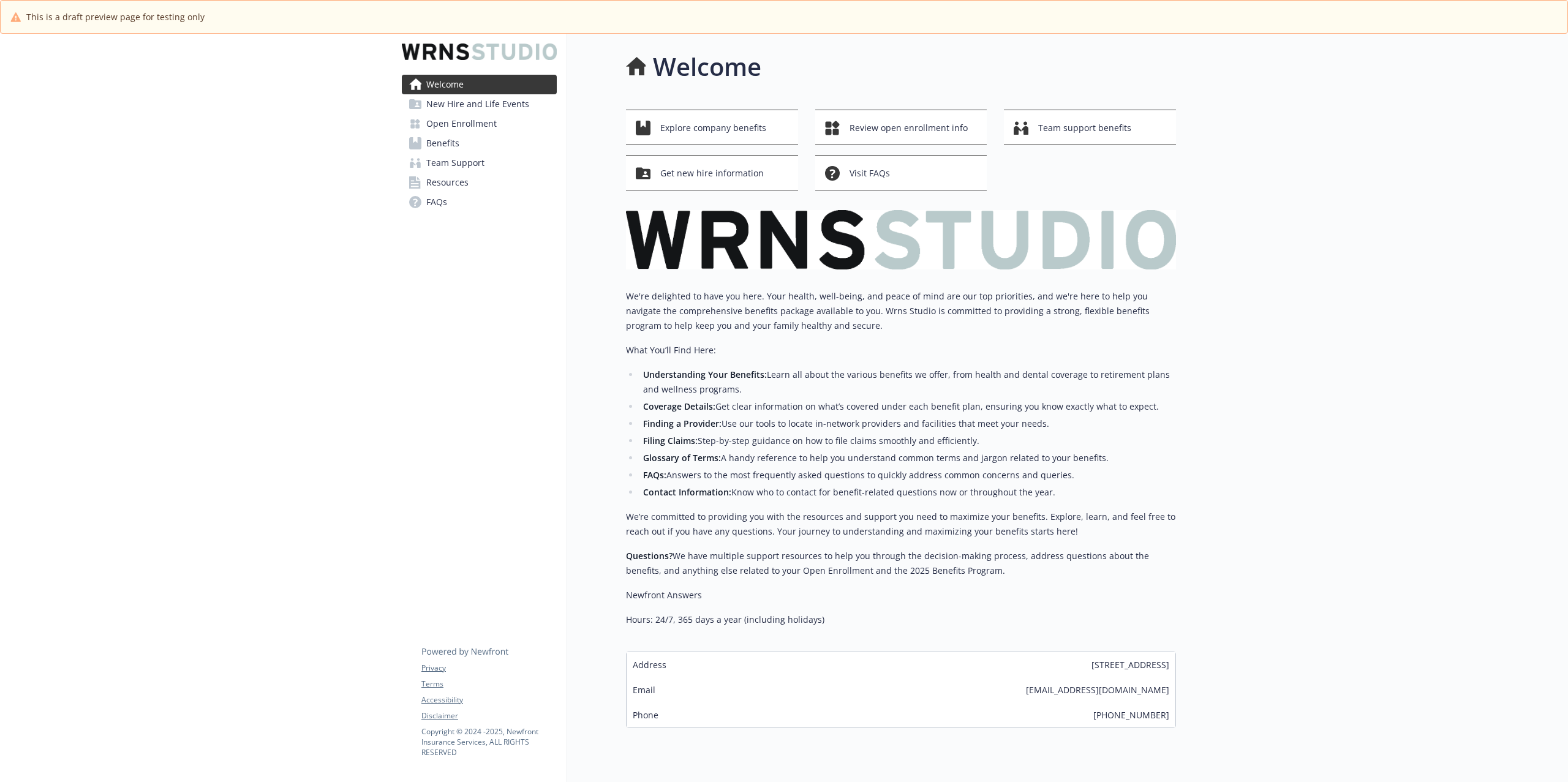
click at [468, 120] on span "Open Enrollment" at bounding box center [461, 124] width 70 height 20
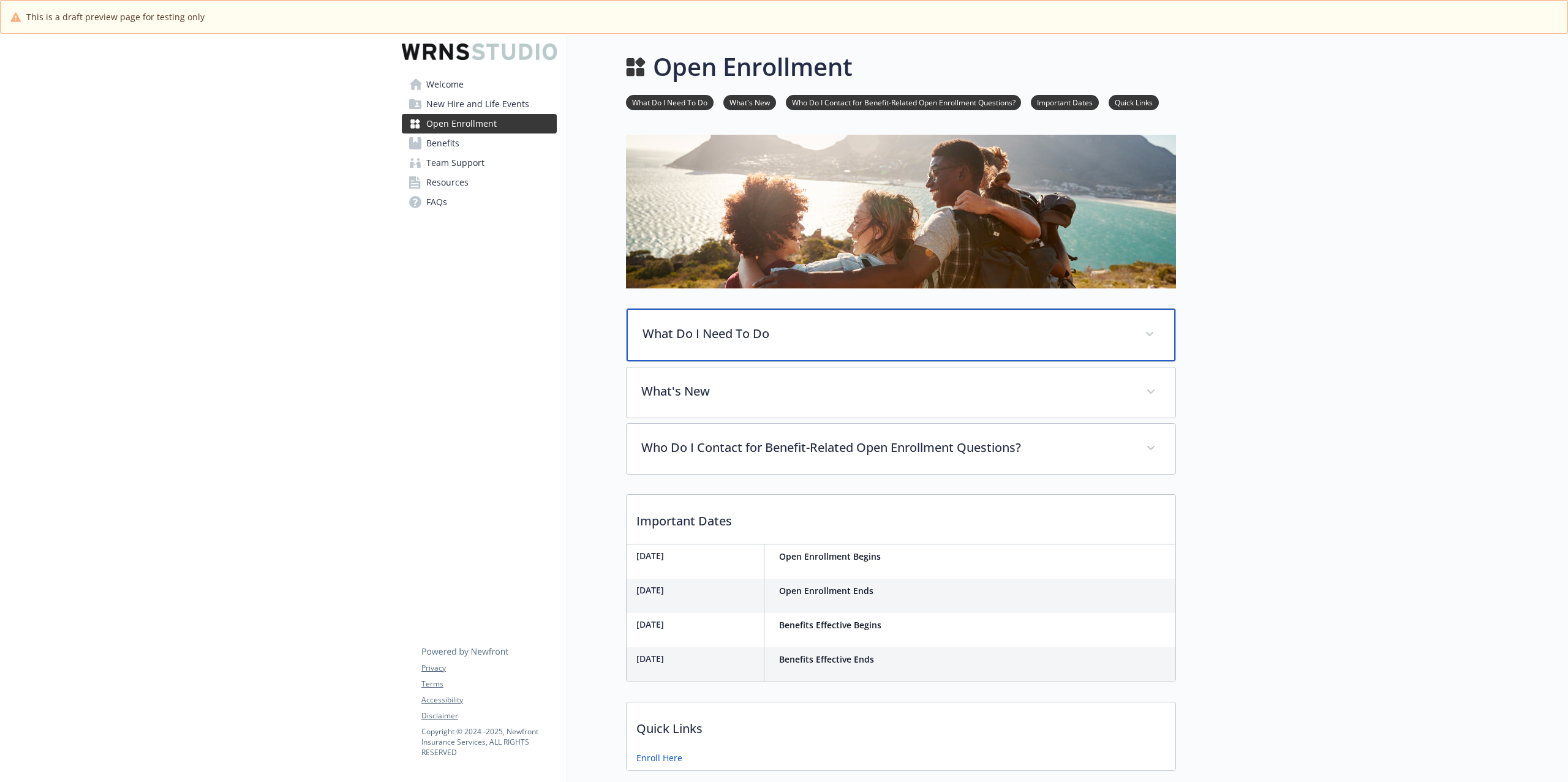
click at [820, 331] on p "What Do I Need To Do" at bounding box center [886, 333] width 488 height 18
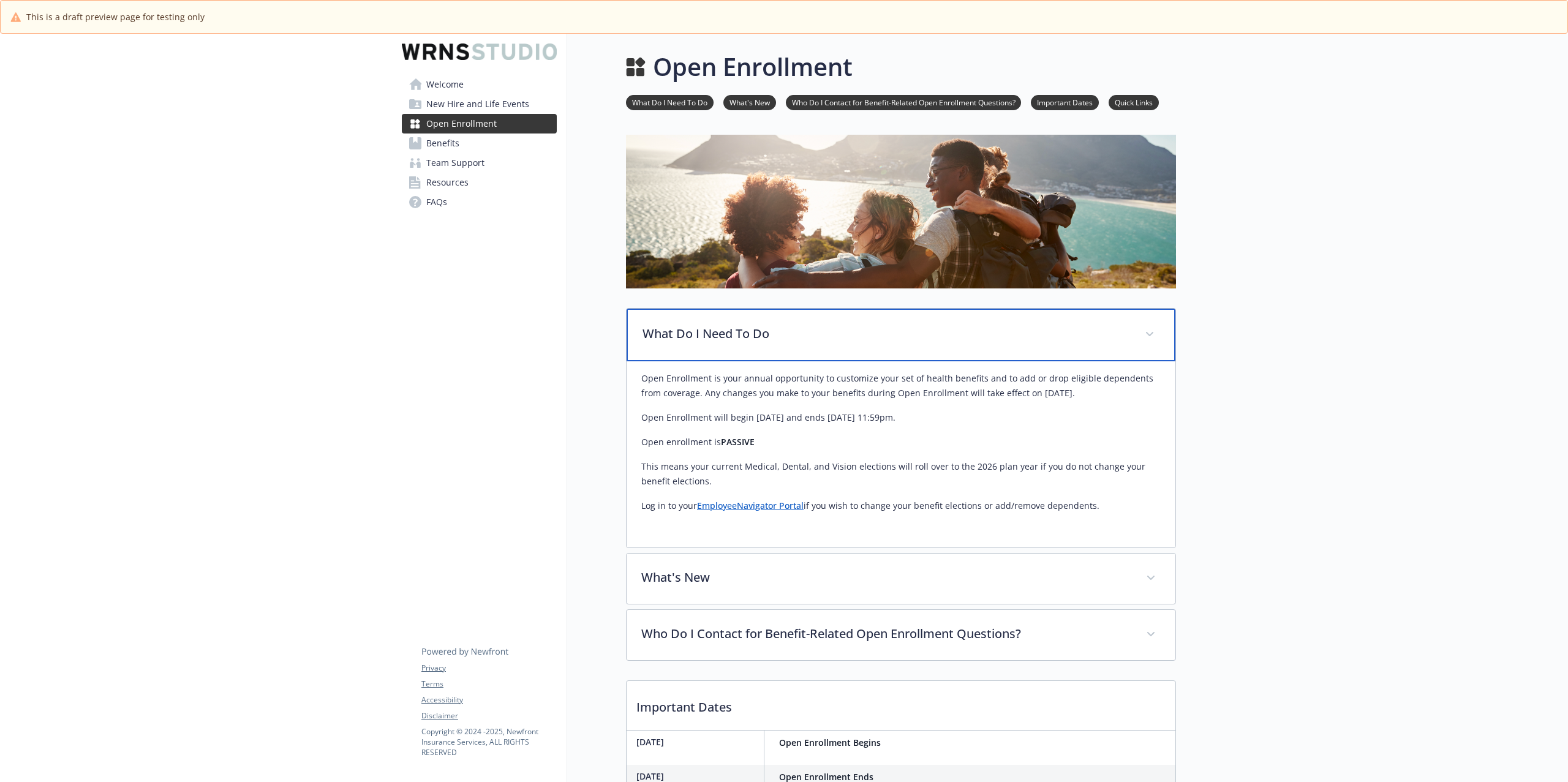
click at [854, 340] on p "What Do I Need To Do" at bounding box center [886, 333] width 488 height 18
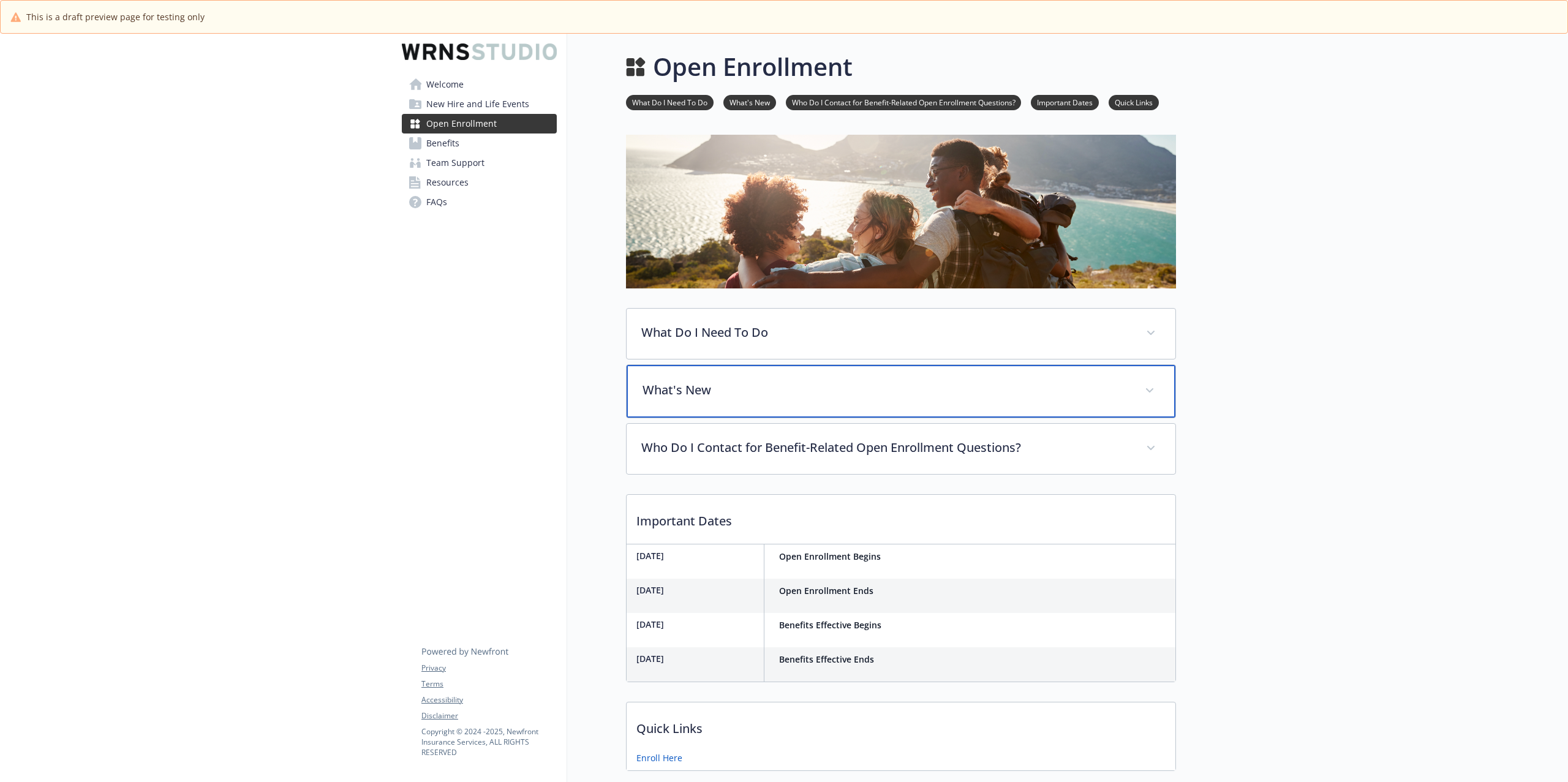
click at [834, 385] on p "What's New" at bounding box center [886, 390] width 488 height 18
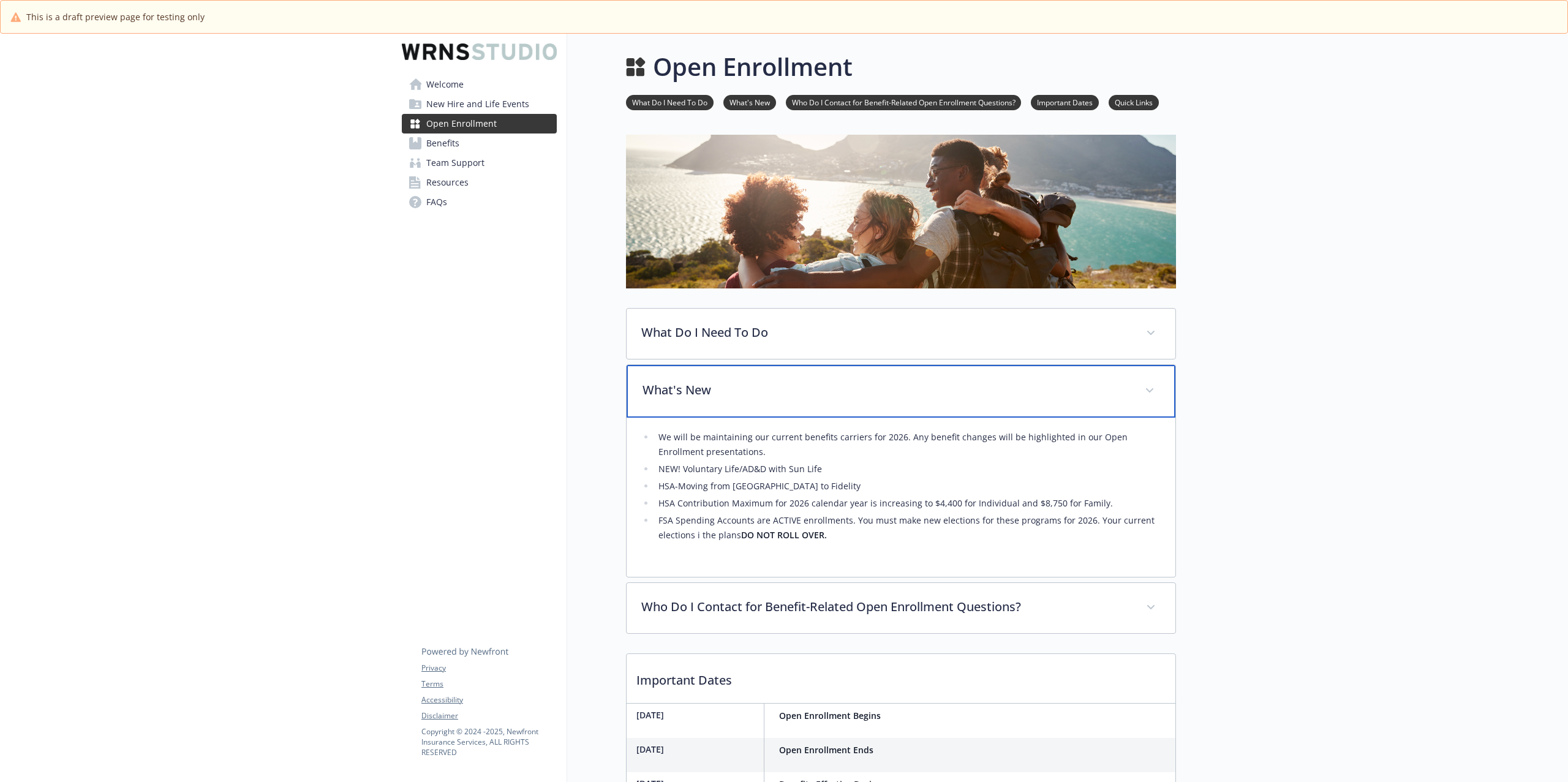
click at [834, 385] on p "What's New" at bounding box center [886, 390] width 488 height 18
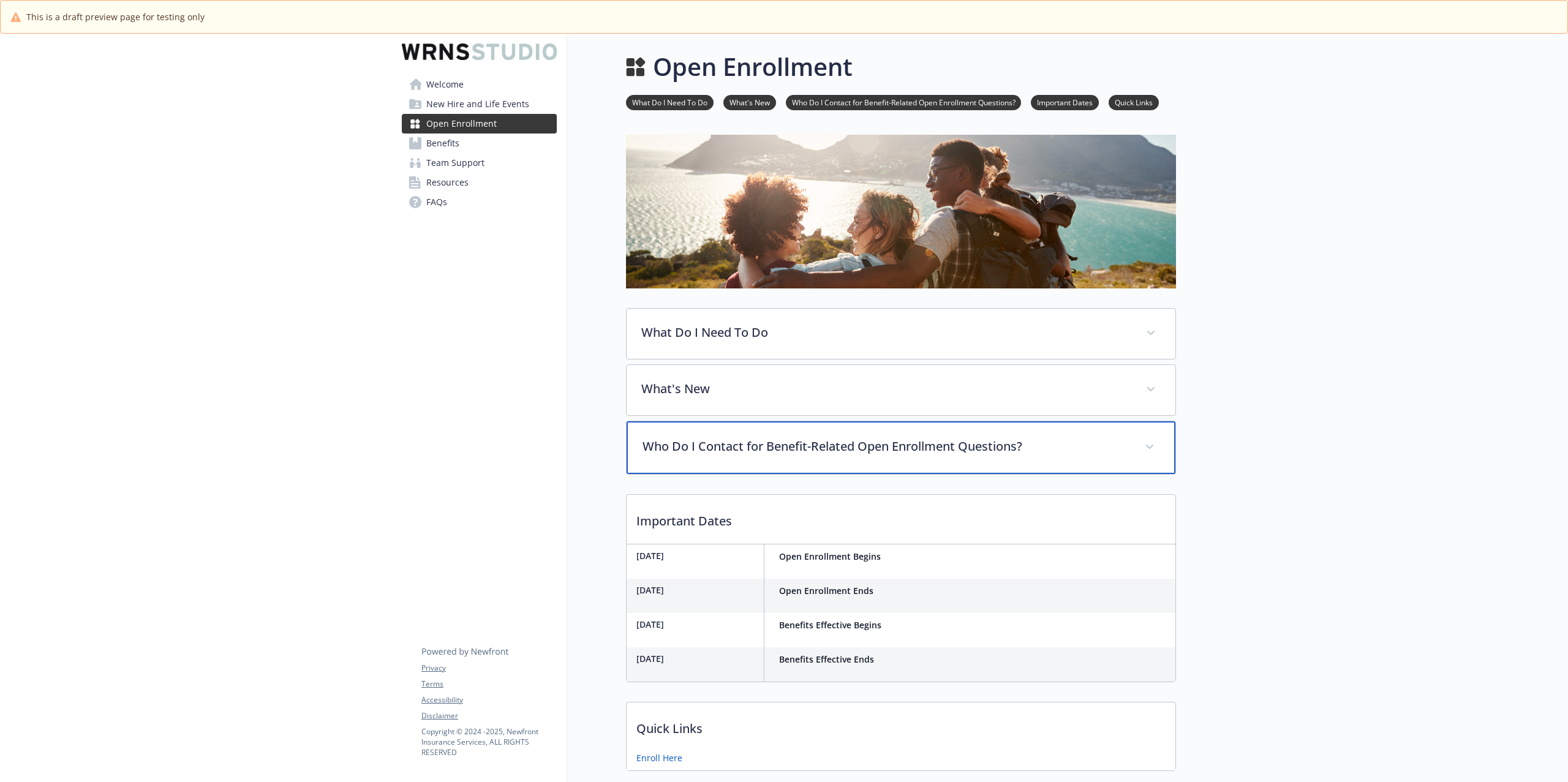
click at [836, 459] on div "Who Do I Contact for Benefit-Related Open Enrollment Questions?" at bounding box center [901, 447] width 549 height 53
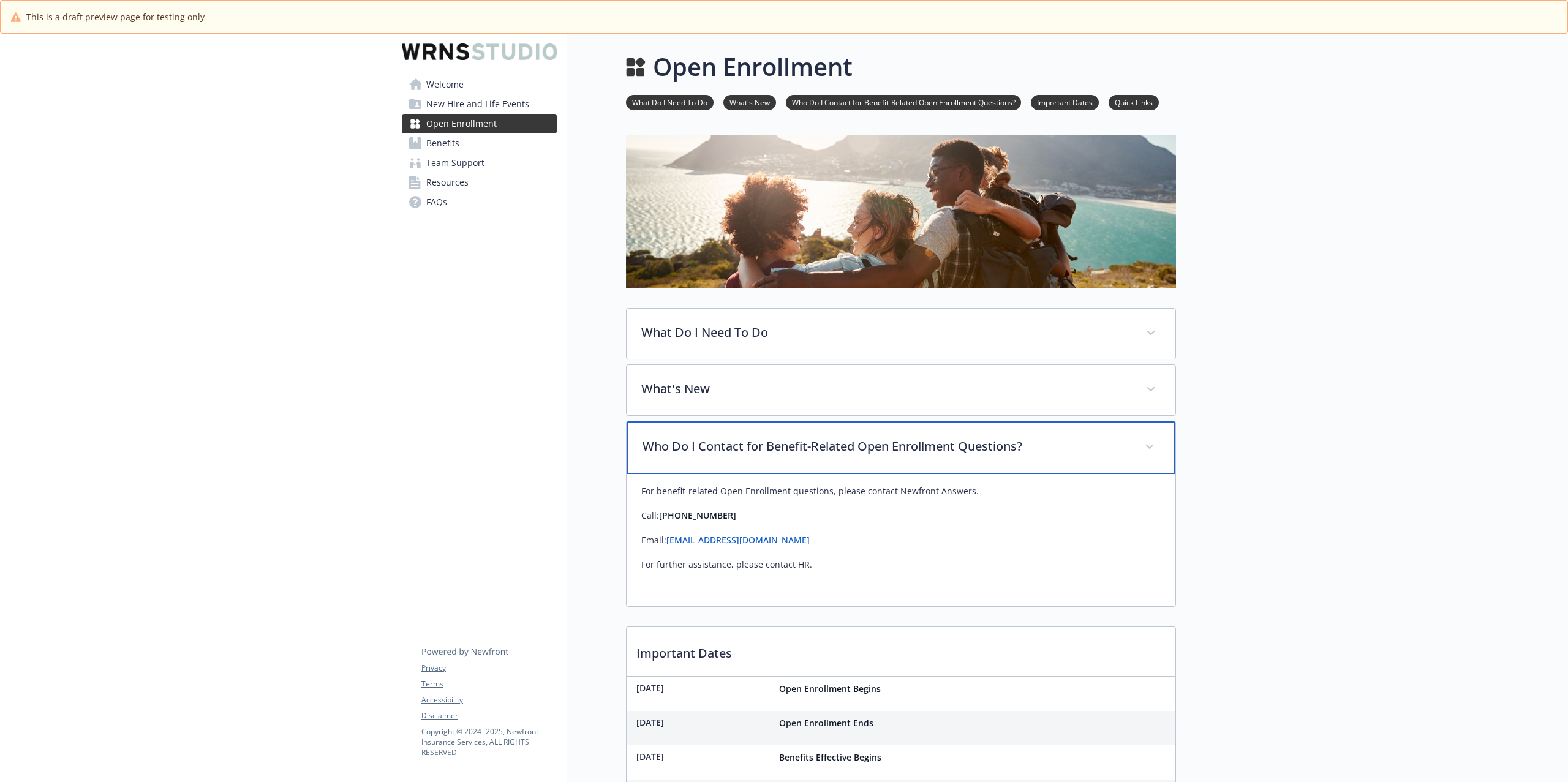
click at [839, 456] on p "Who Do I Contact for Benefit-Related Open Enrollment Questions?" at bounding box center [886, 446] width 488 height 18
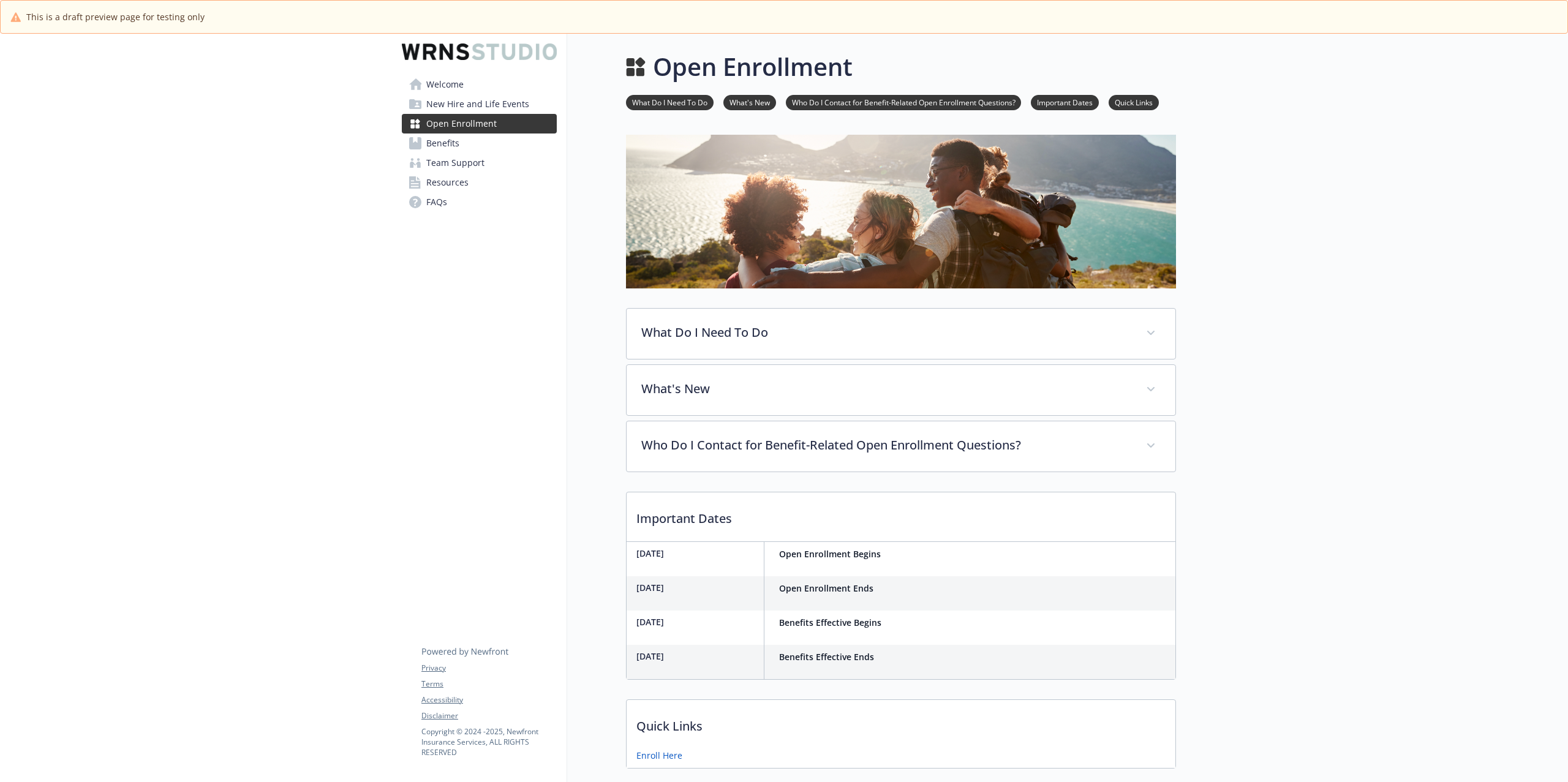
click at [478, 148] on link "Benefits" at bounding box center [479, 143] width 155 height 20
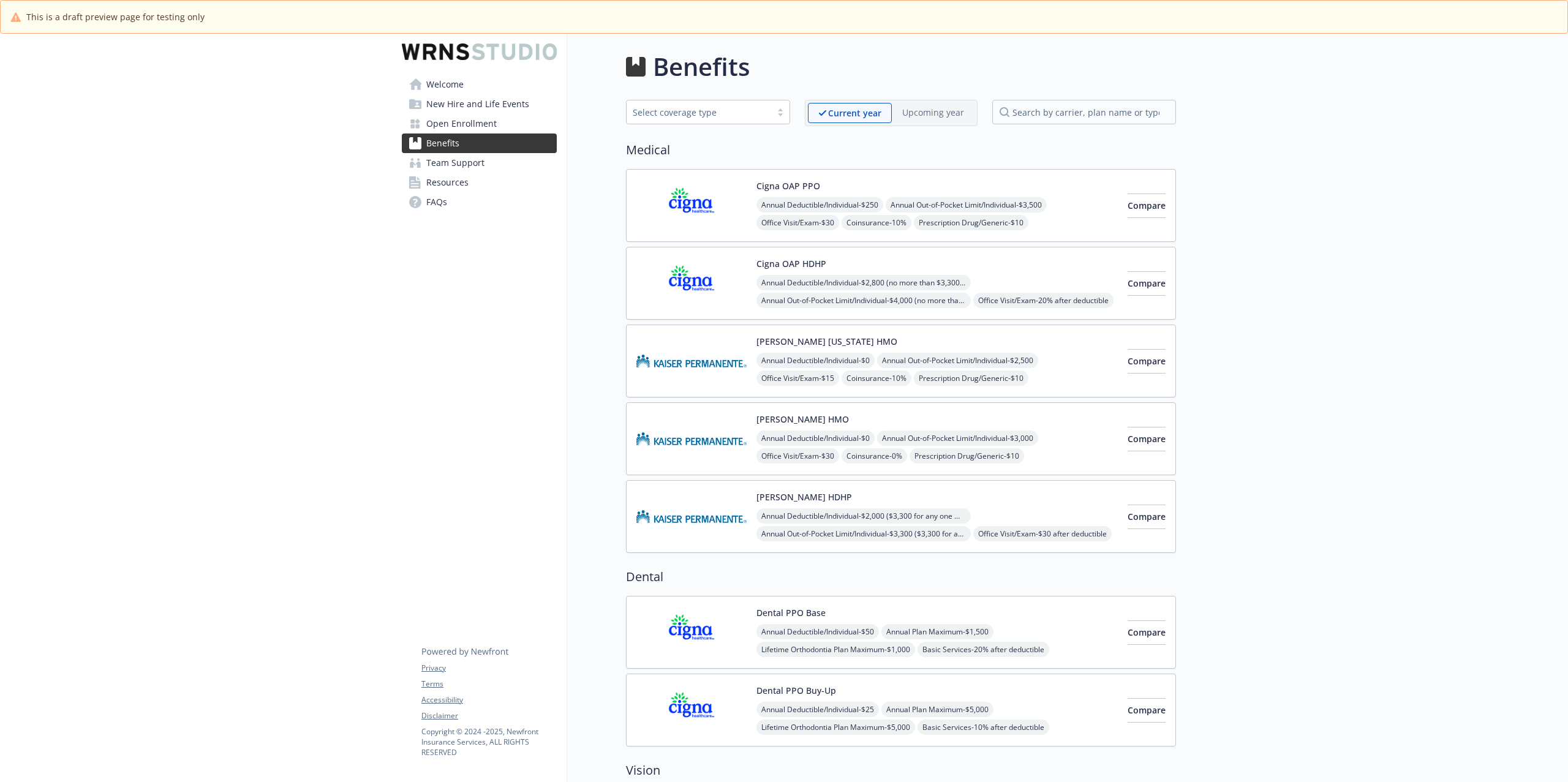
click at [476, 165] on span "Team Support" at bounding box center [455, 163] width 58 height 20
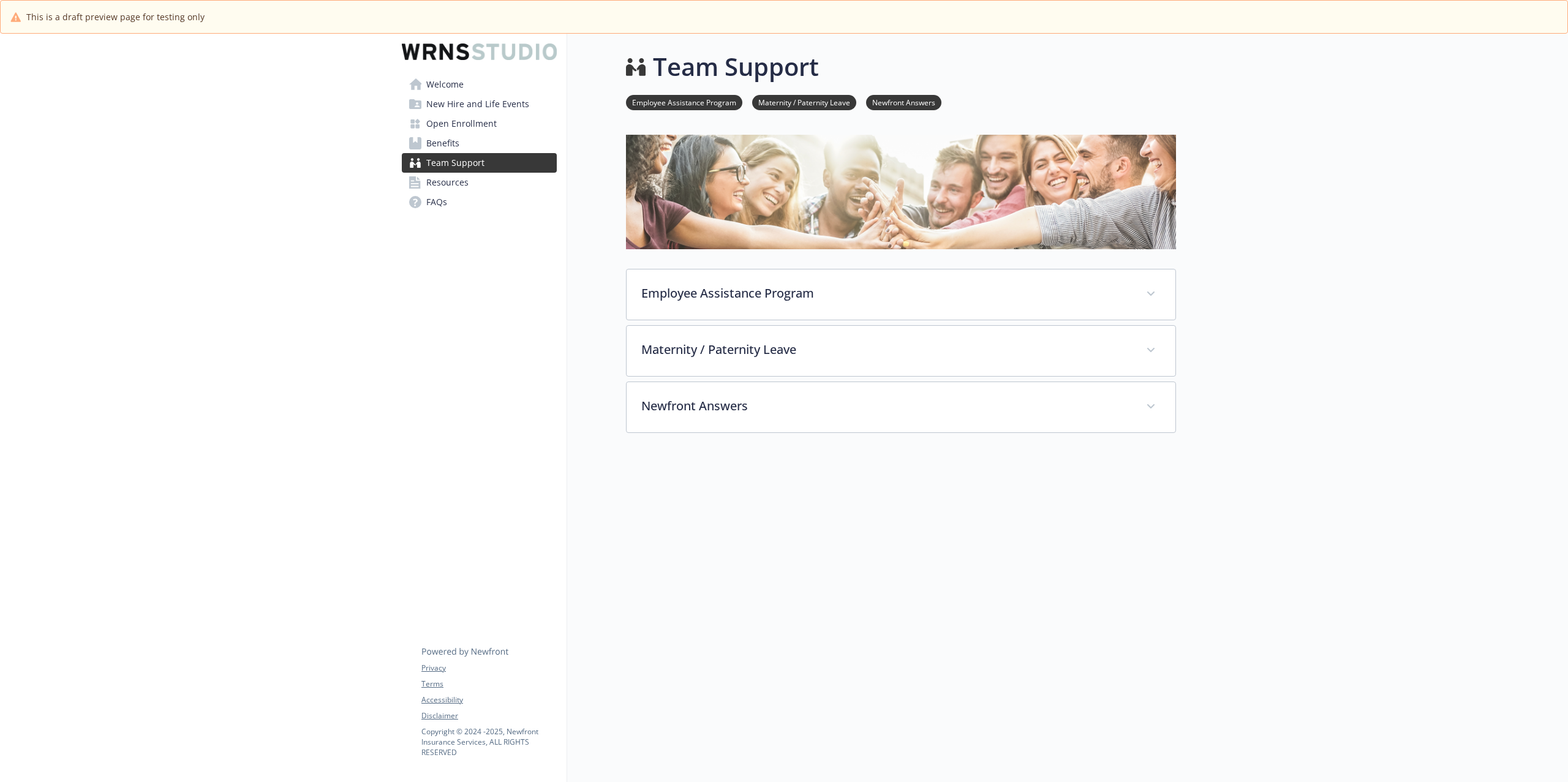
click at [441, 184] on span "Resources" at bounding box center [447, 182] width 42 height 20
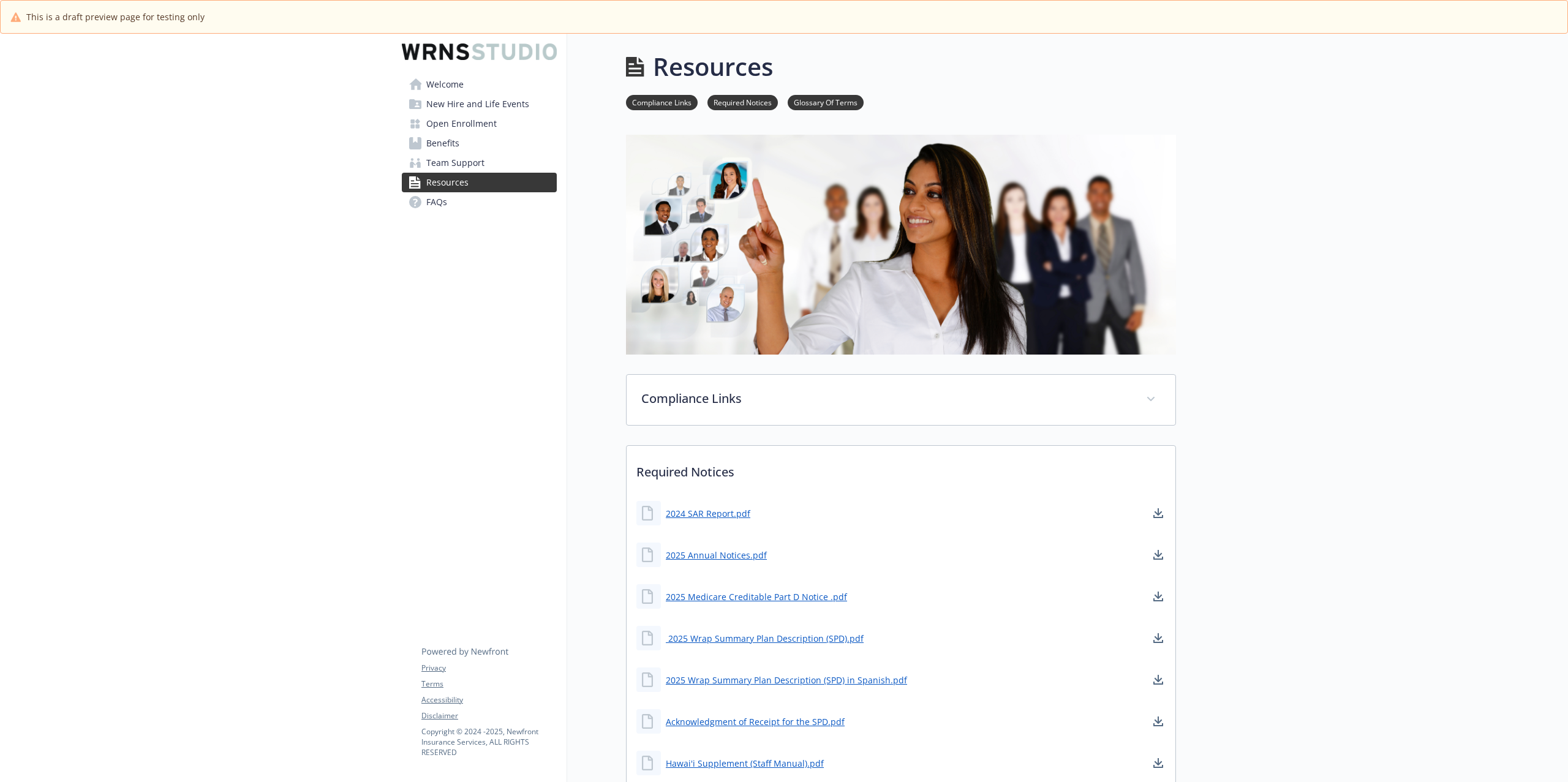
click at [471, 201] on link "FAQs" at bounding box center [479, 202] width 155 height 20
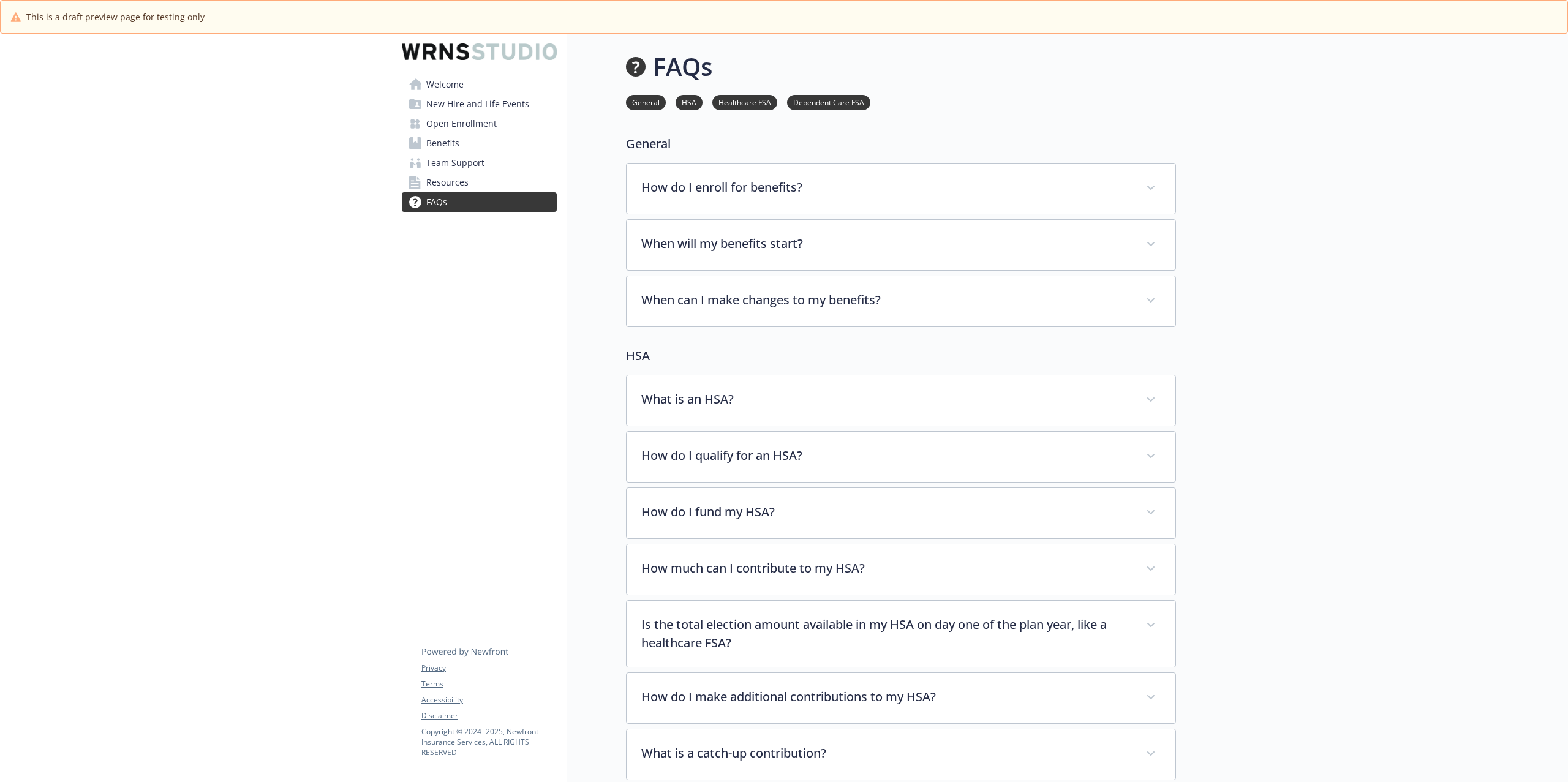
click at [437, 86] on span "Welcome" at bounding box center [444, 84] width 37 height 20
